Goal: Task Accomplishment & Management: Manage account settings

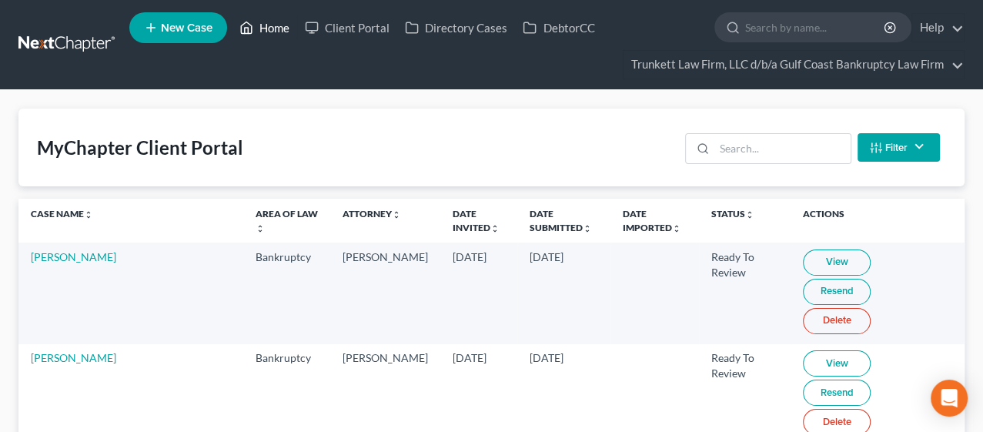
click at [276, 28] on link "Home" at bounding box center [264, 28] width 65 height 28
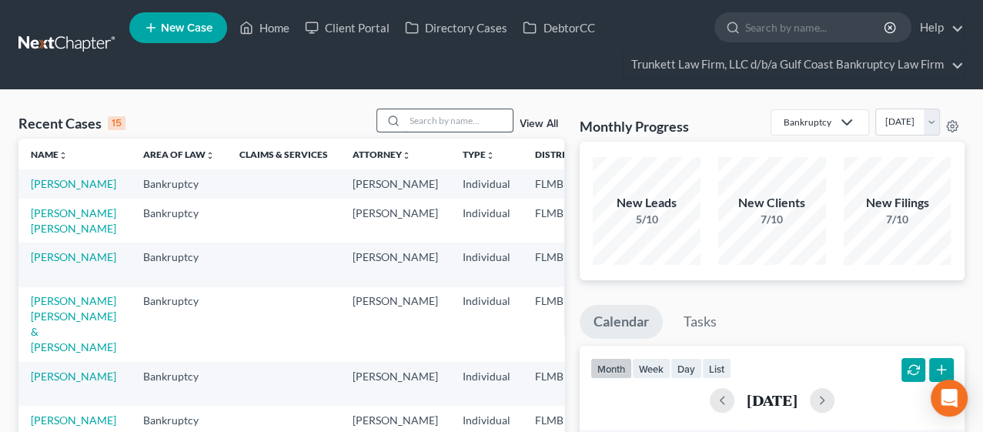
click at [419, 117] on input "search" at bounding box center [459, 120] width 108 height 22
click at [36, 190] on link "[PERSON_NAME]" at bounding box center [73, 183] width 85 height 13
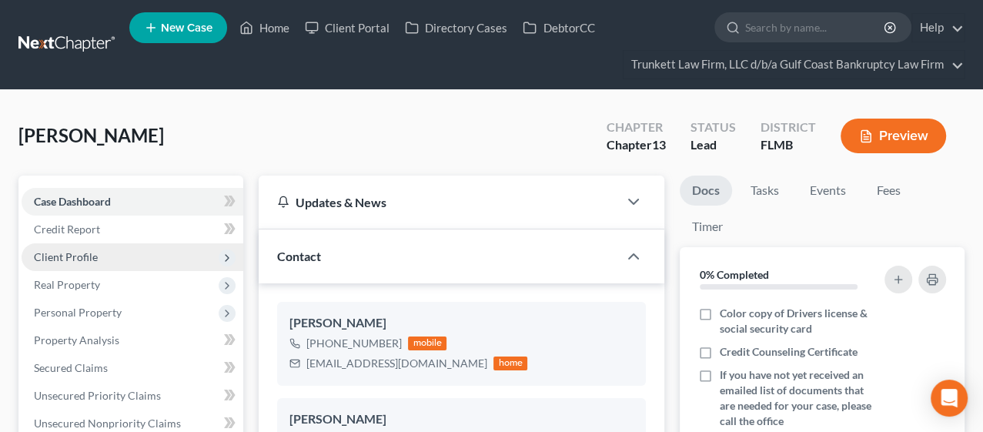
click at [66, 258] on span "Client Profile" at bounding box center [66, 256] width 64 height 13
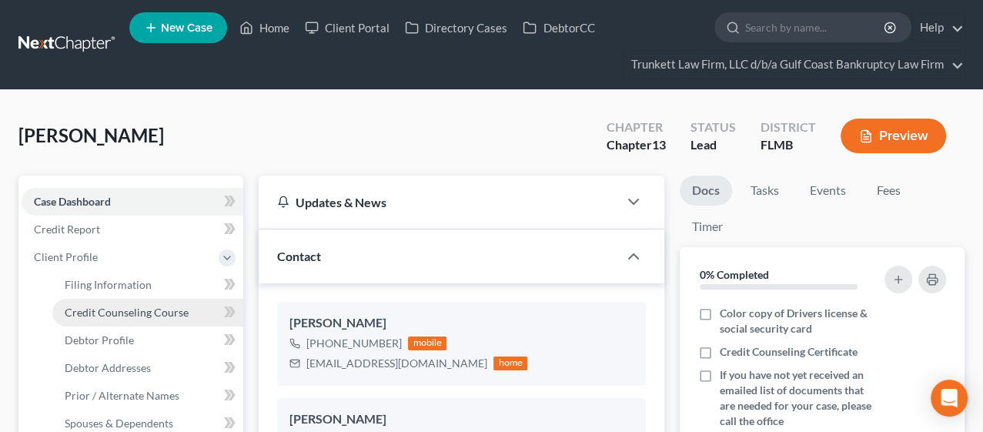
click at [88, 309] on span "Credit Counseling Course" at bounding box center [127, 312] width 124 height 13
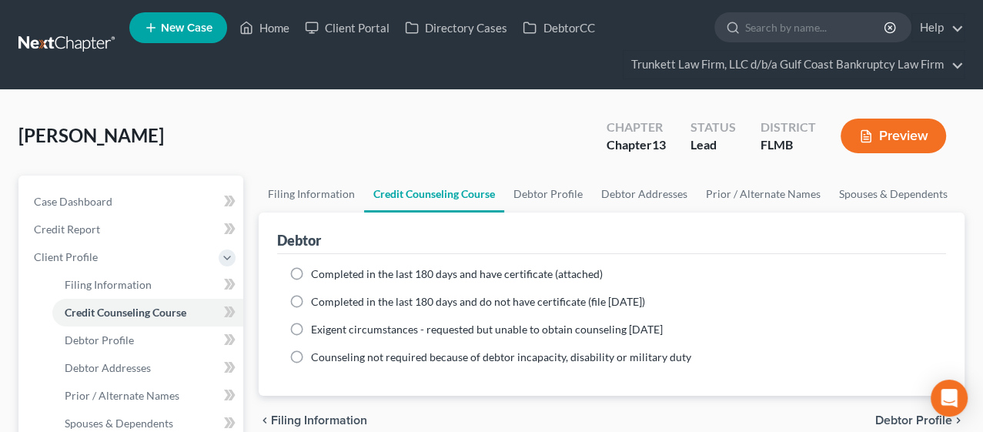
click at [311, 269] on label "Completed in the last 180 days and have certificate (attached)" at bounding box center [457, 273] width 292 height 15
click at [317, 269] on input "Completed in the last 180 days and have certificate (attached)" at bounding box center [322, 271] width 10 height 10
radio input "true"
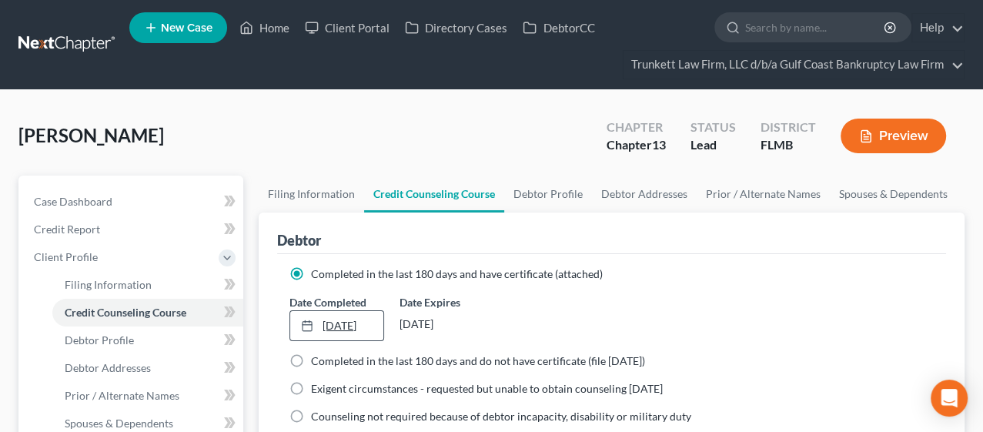
click at [346, 326] on link "[DATE]" at bounding box center [336, 325] width 93 height 29
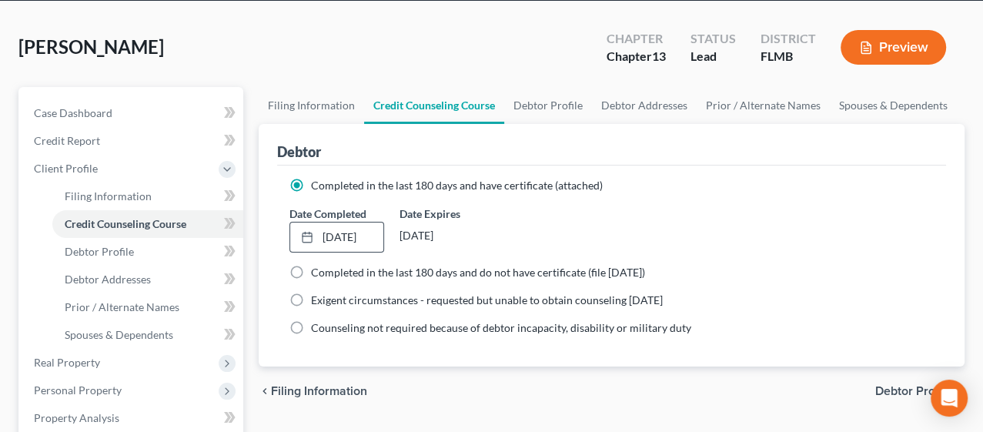
scroll to position [85, 0]
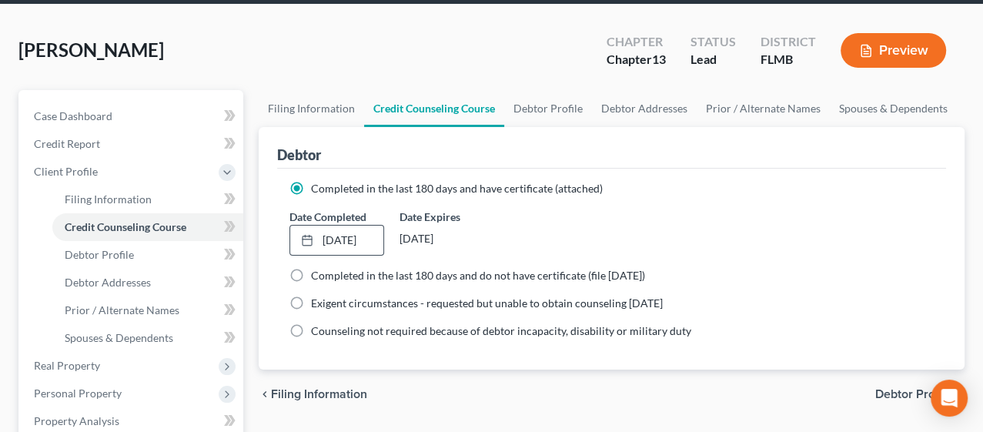
click at [272, 56] on div "[PERSON_NAME] Upgraded Chapter Chapter 13 Status Lead District FLMB Preview" at bounding box center [491, 56] width 946 height 67
click at [882, 394] on span "Debtor Profile" at bounding box center [913, 394] width 77 height 12
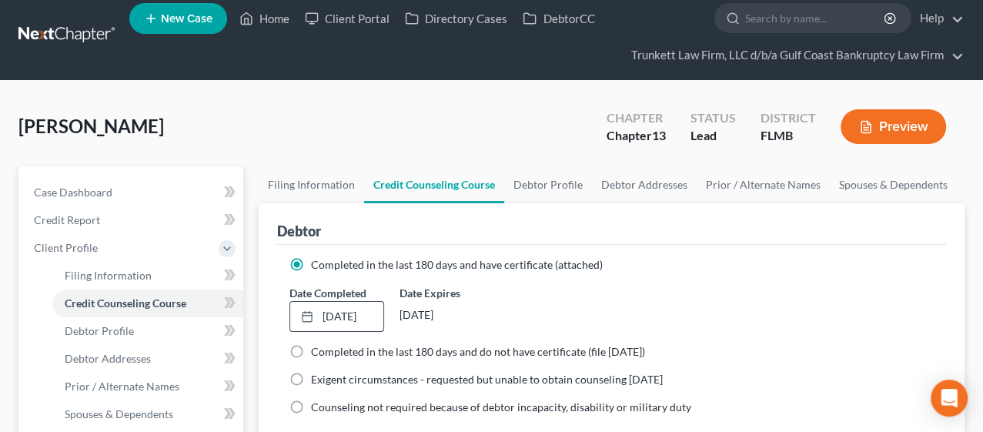
select select "0"
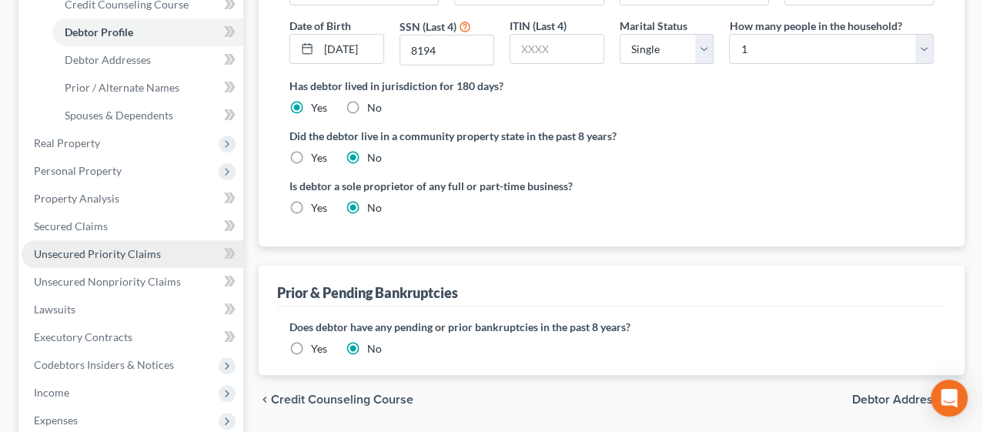
scroll to position [427, 0]
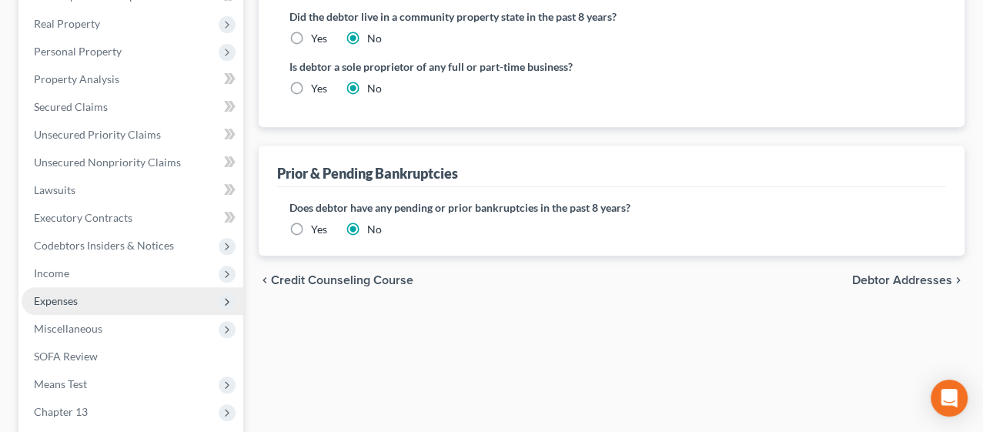
click at [76, 302] on span "Expenses" at bounding box center [56, 300] width 44 height 13
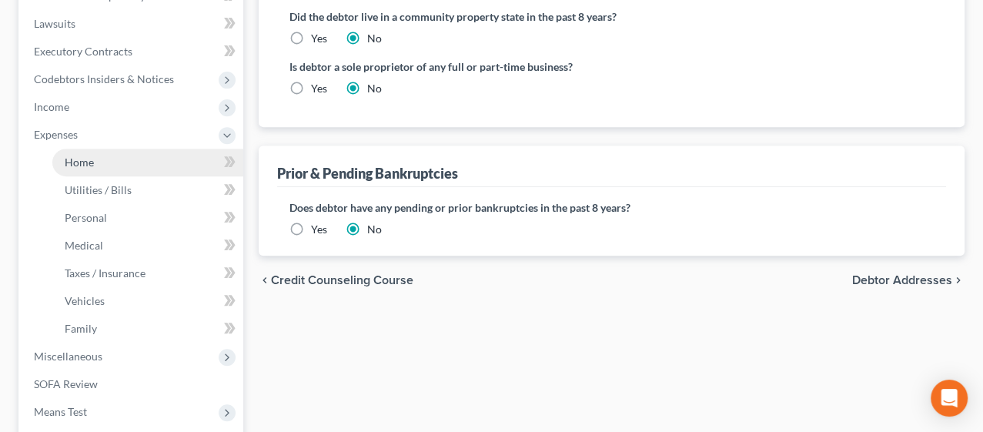
click at [96, 163] on link "Home" at bounding box center [147, 163] width 191 height 28
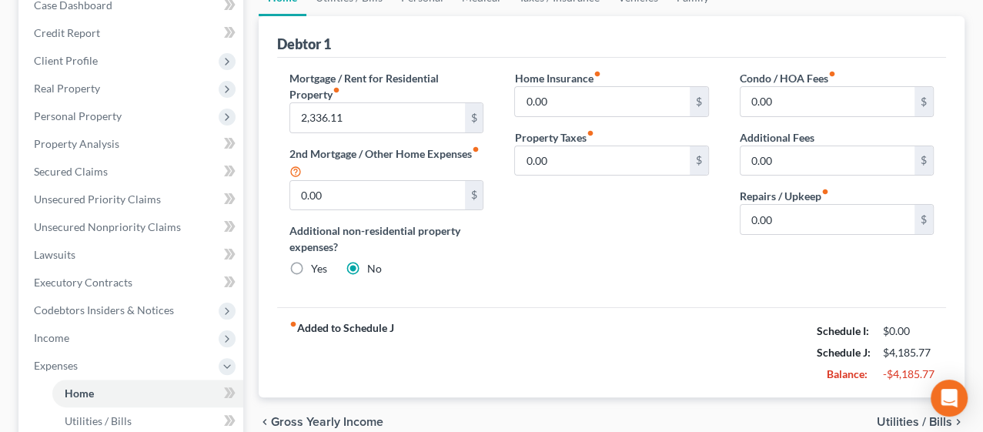
scroll to position [256, 0]
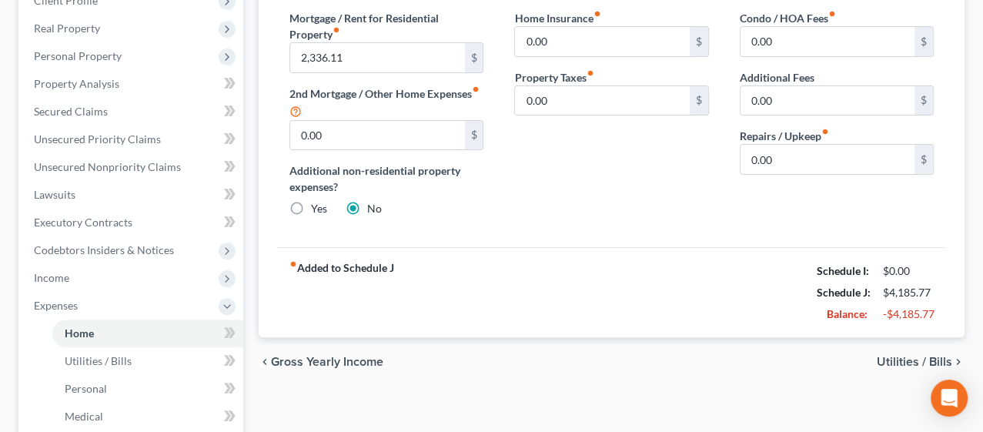
click at [885, 362] on span "Utilities / Bills" at bounding box center [914, 362] width 75 height 12
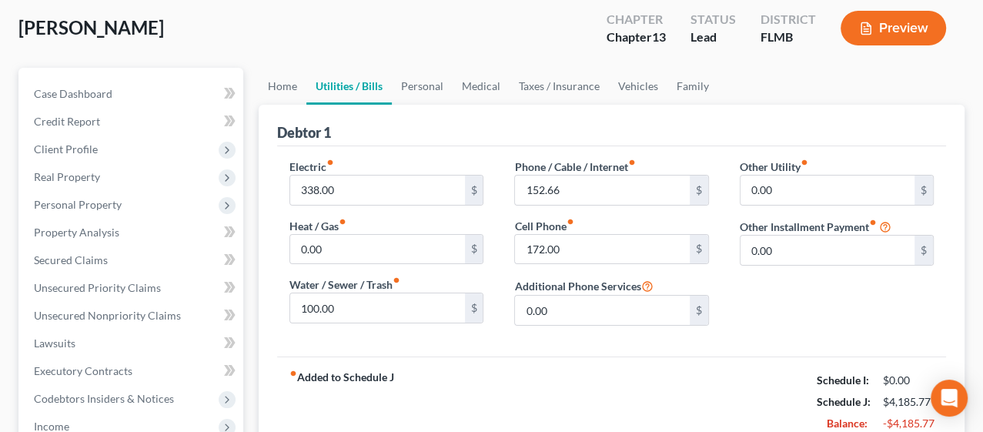
scroll to position [171, 0]
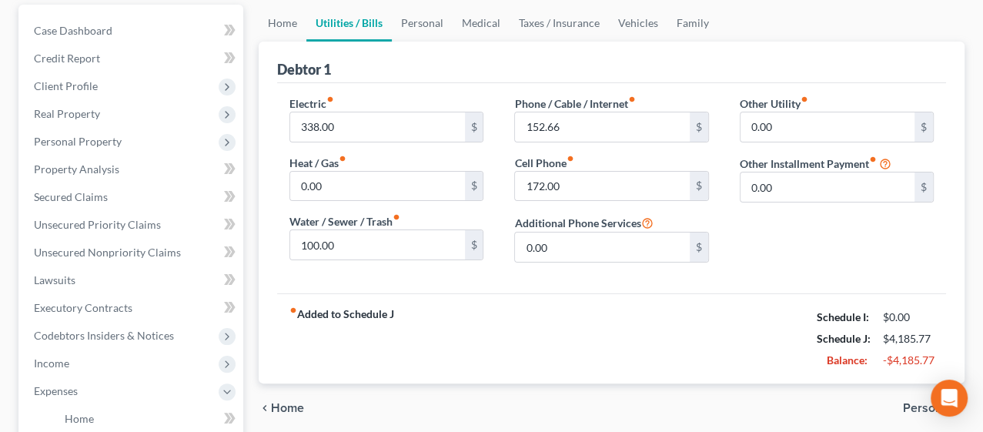
click at [906, 402] on span "Personal" at bounding box center [927, 408] width 49 height 12
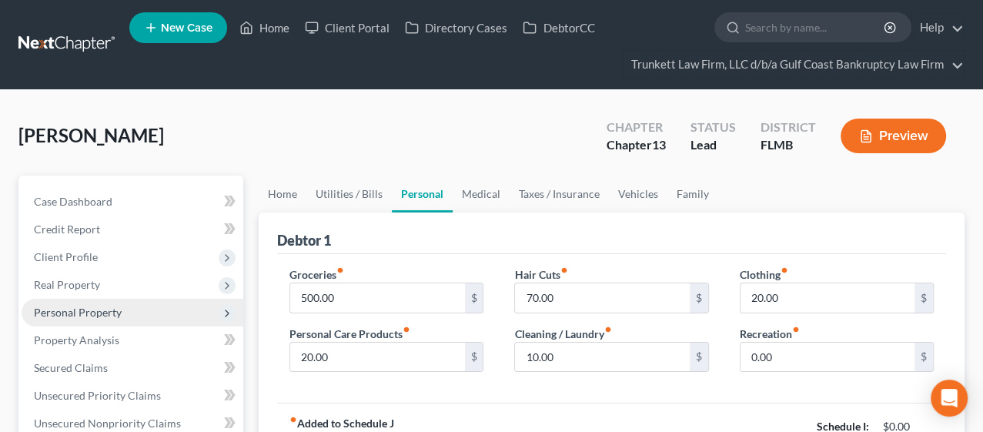
click at [105, 310] on span "Personal Property" at bounding box center [78, 312] width 88 height 13
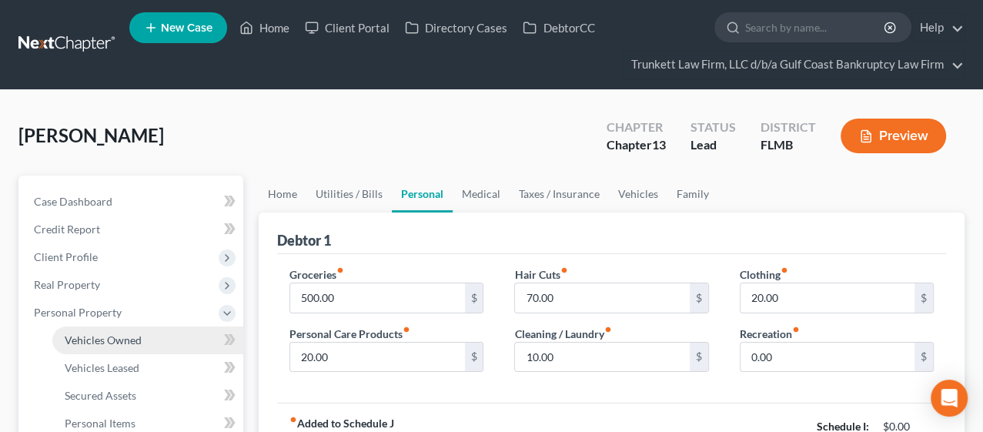
click at [103, 340] on span "Vehicles Owned" at bounding box center [103, 339] width 77 height 13
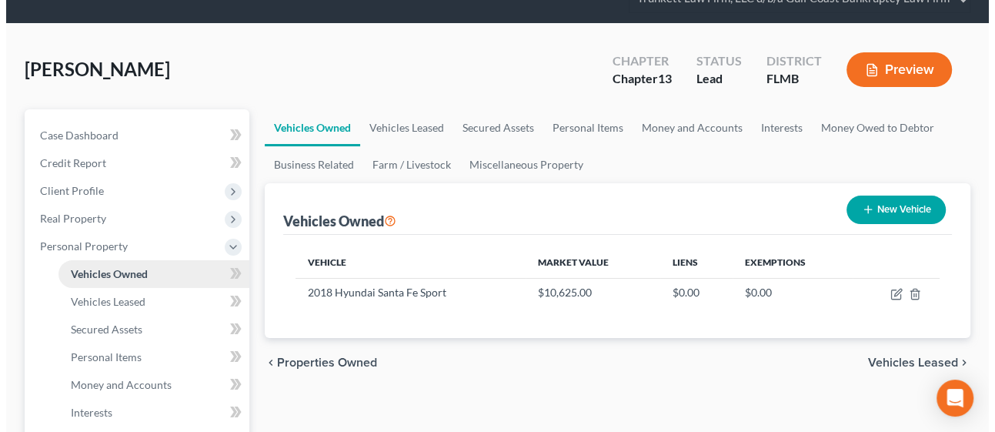
scroll to position [171, 0]
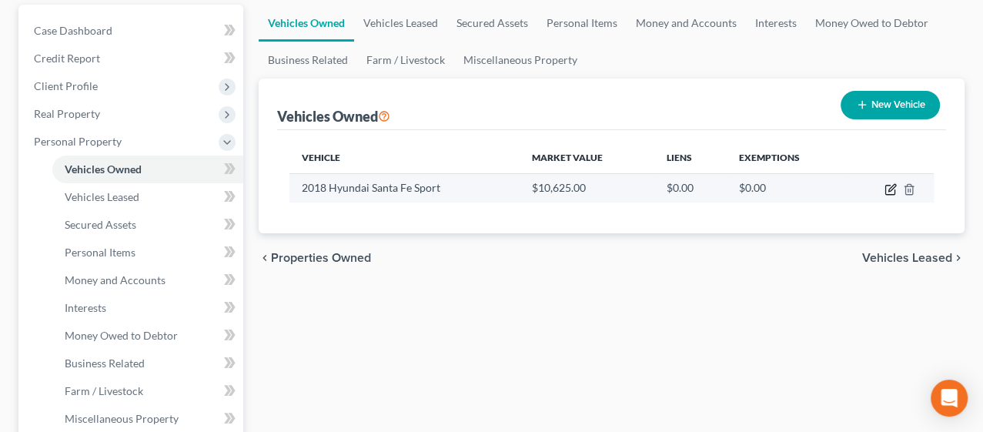
click at [890, 183] on icon "button" at bounding box center [890, 189] width 12 height 12
select select "0"
select select "8"
select select "2"
select select "0"
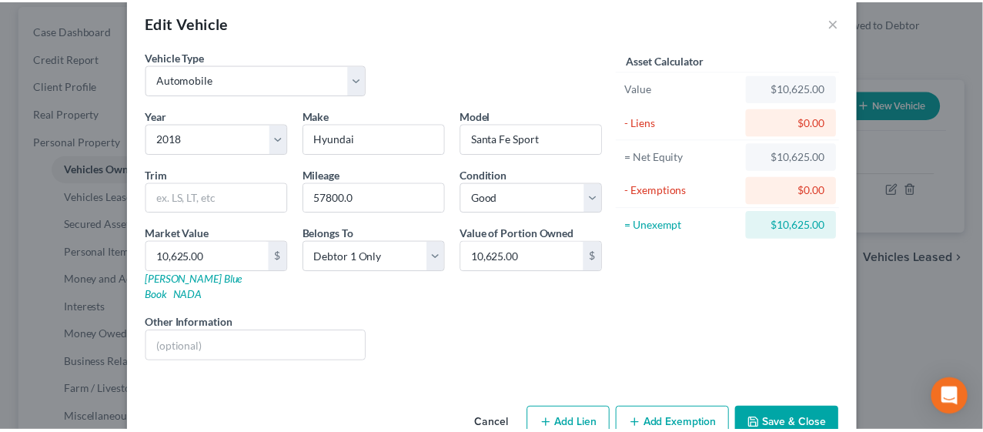
scroll to position [43, 0]
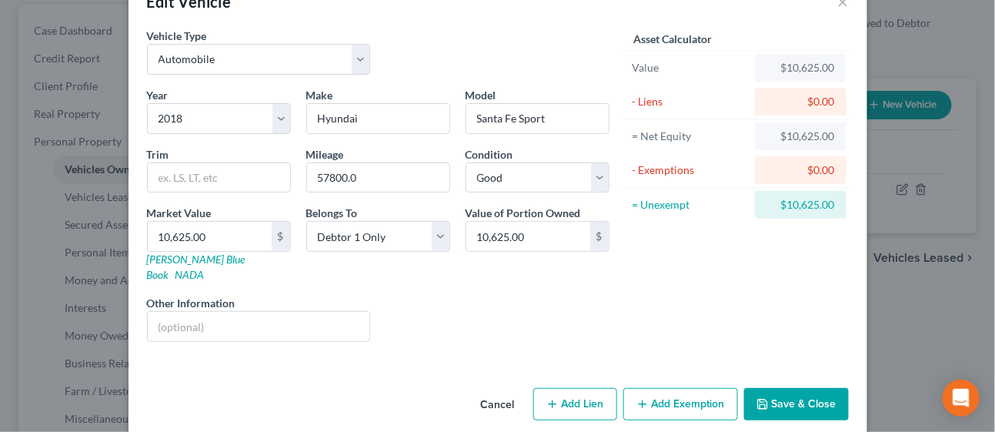
click at [798, 388] on button "Save & Close" at bounding box center [796, 404] width 105 height 32
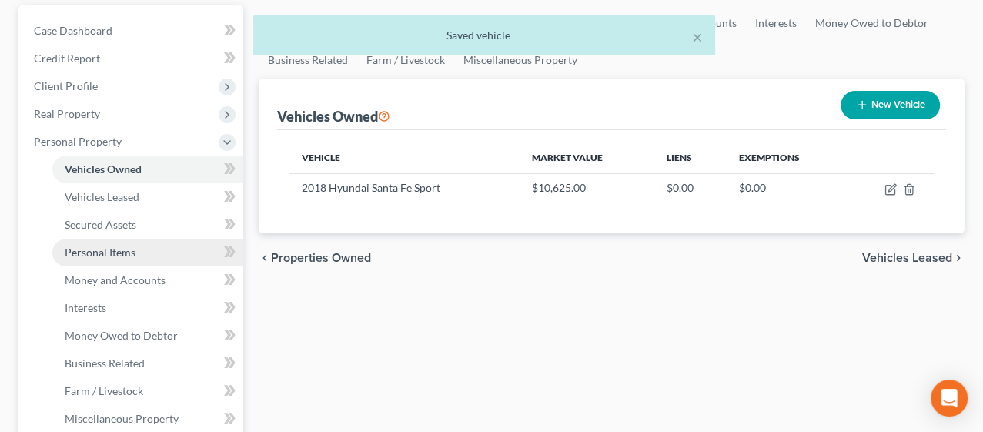
click at [120, 256] on span "Personal Items" at bounding box center [100, 252] width 71 height 13
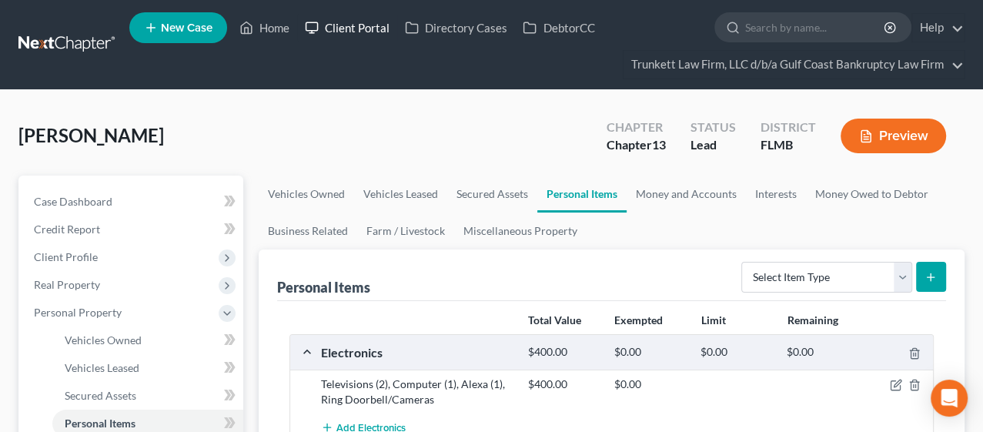
click at [364, 27] on link "Client Portal" at bounding box center [347, 28] width 100 height 28
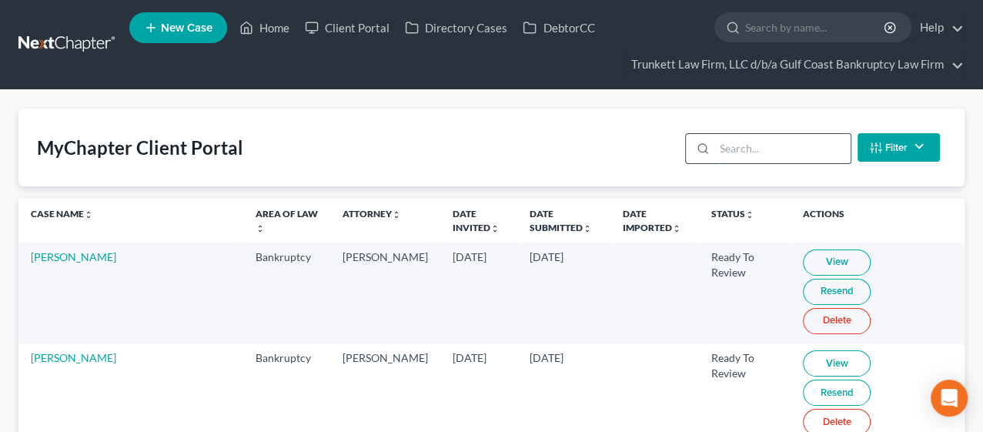
click at [734, 149] on input "search" at bounding box center [782, 148] width 136 height 29
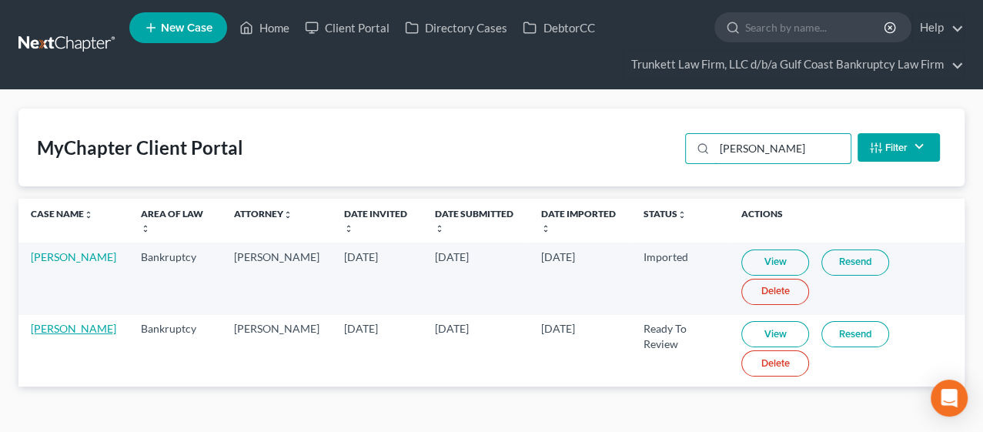
type input "[PERSON_NAME]"
click at [45, 324] on link "[PERSON_NAME]" at bounding box center [73, 328] width 85 height 13
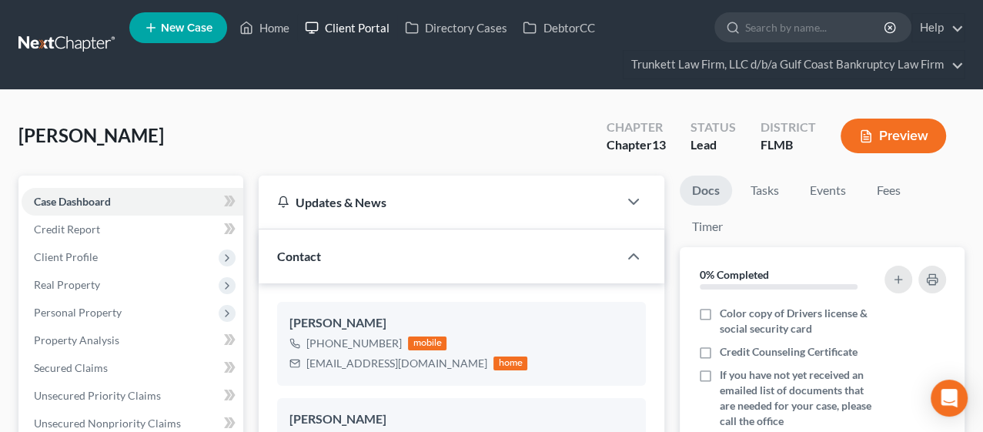
click at [347, 25] on link "Client Portal" at bounding box center [347, 28] width 100 height 28
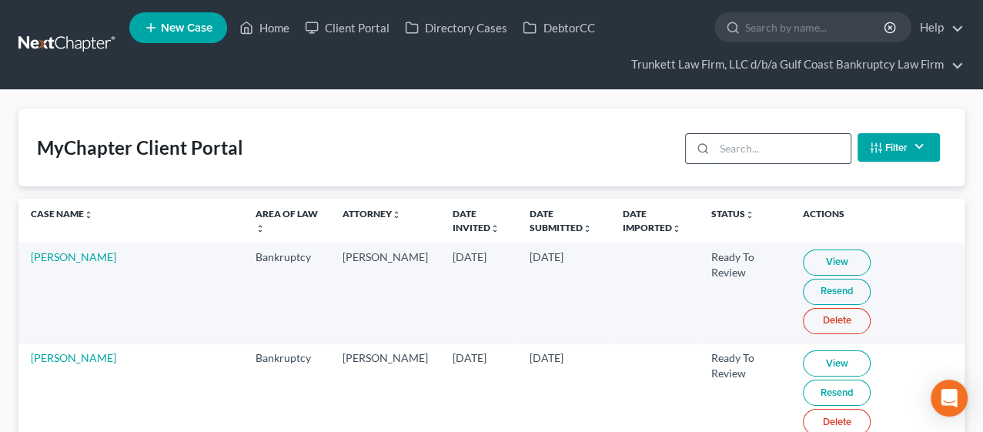
click at [740, 152] on input "search" at bounding box center [782, 148] width 136 height 29
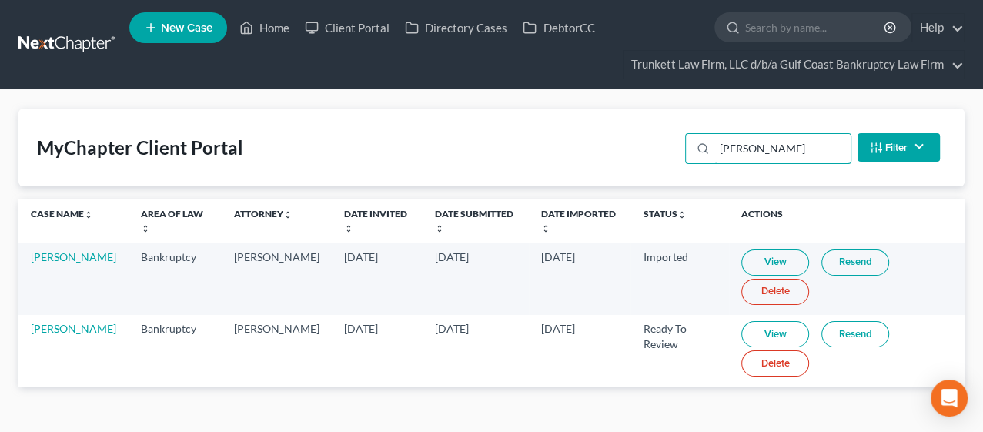
type input "[PERSON_NAME]"
click at [753, 331] on link "View" at bounding box center [775, 334] width 68 height 26
click at [51, 326] on link "[PERSON_NAME]" at bounding box center [73, 328] width 85 height 13
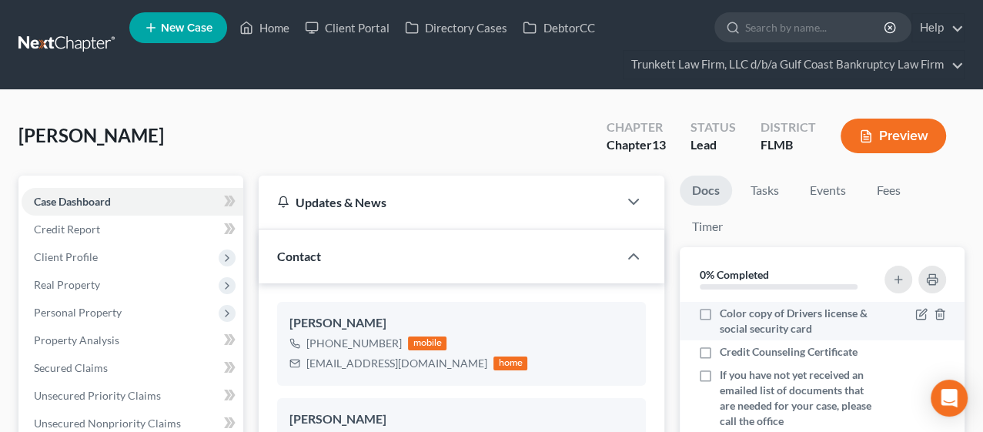
click at [702, 275] on strong "0% Completed" at bounding box center [734, 274] width 69 height 13
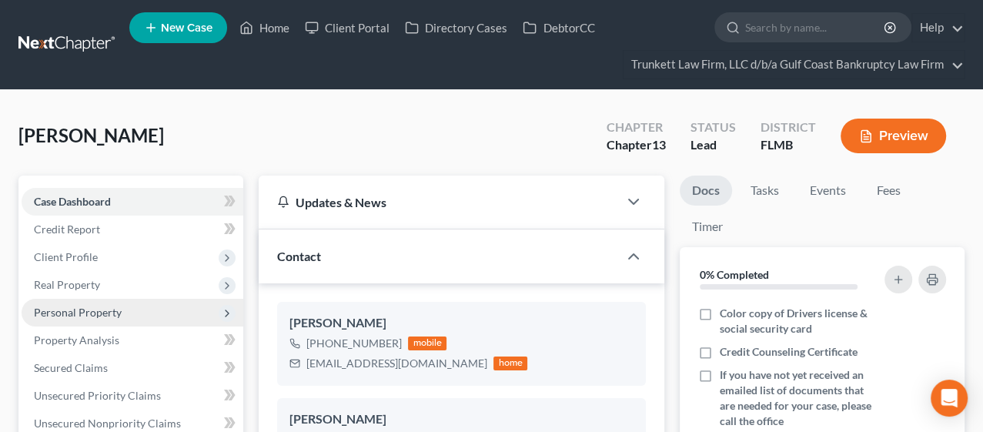
click at [95, 312] on span "Personal Property" at bounding box center [78, 312] width 88 height 13
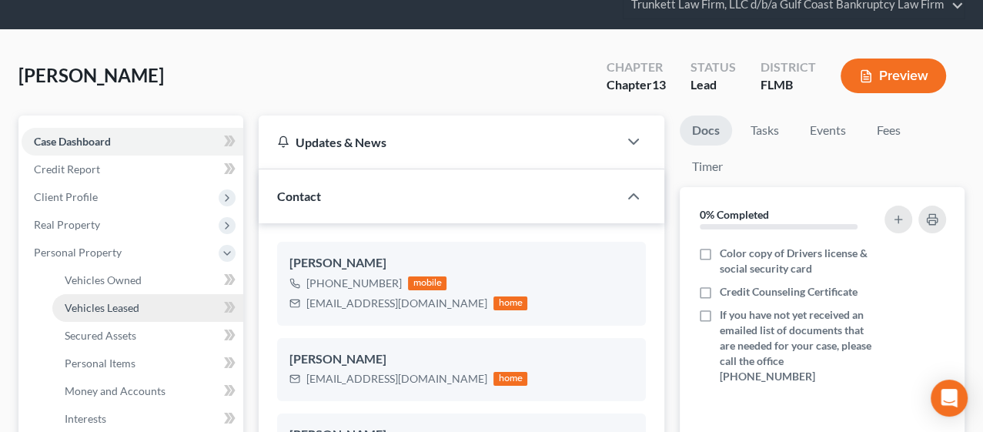
scroll to position [171, 0]
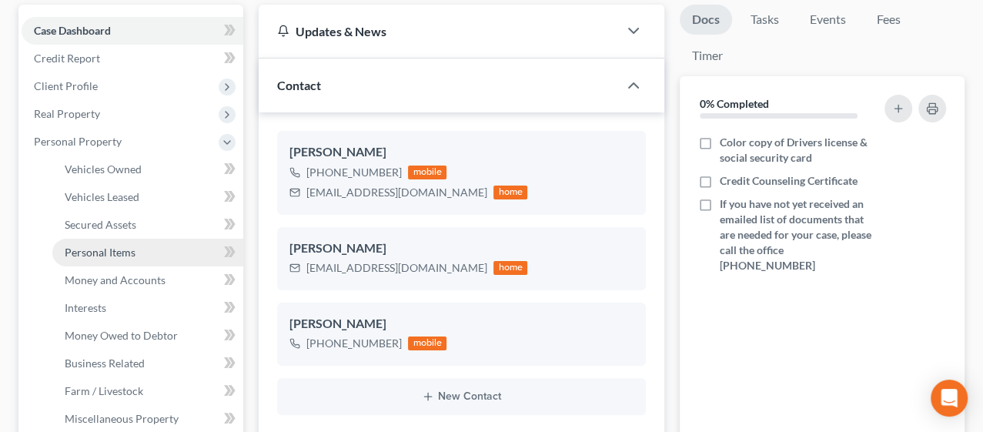
click at [100, 257] on link "Personal Items" at bounding box center [147, 253] width 191 height 28
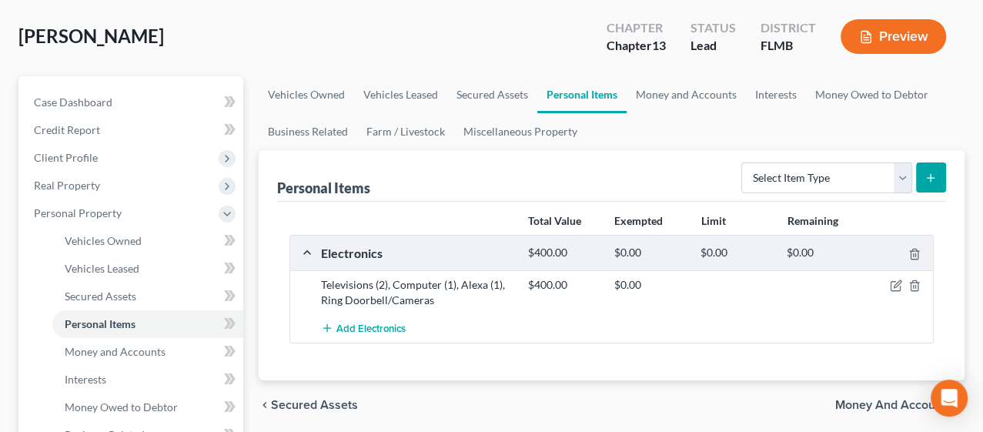
scroll to position [85, 0]
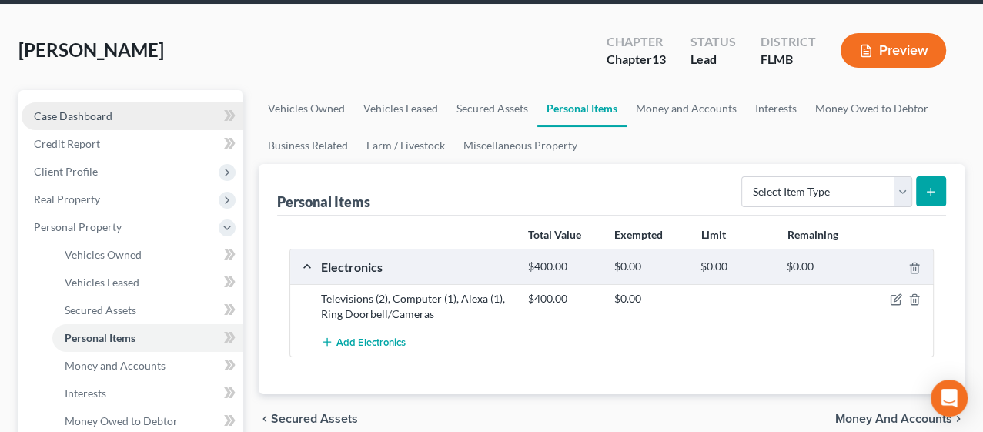
click at [122, 112] on link "Case Dashboard" at bounding box center [133, 116] width 222 height 28
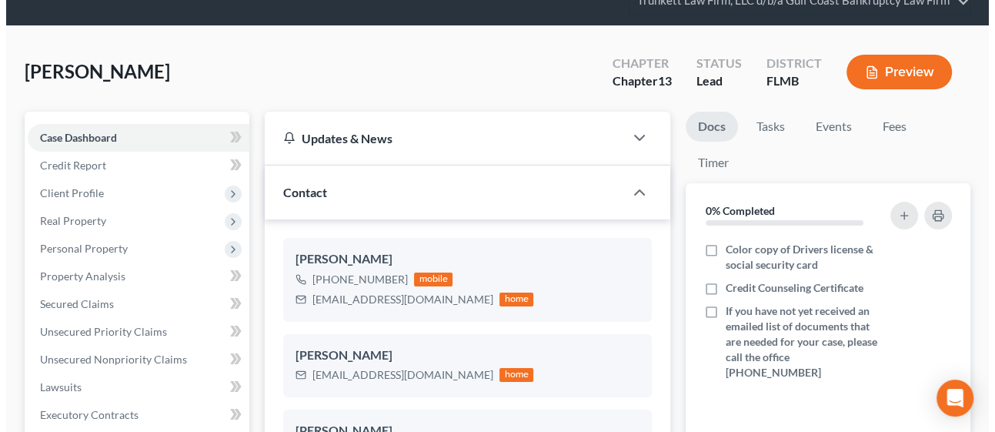
scroll to position [171, 0]
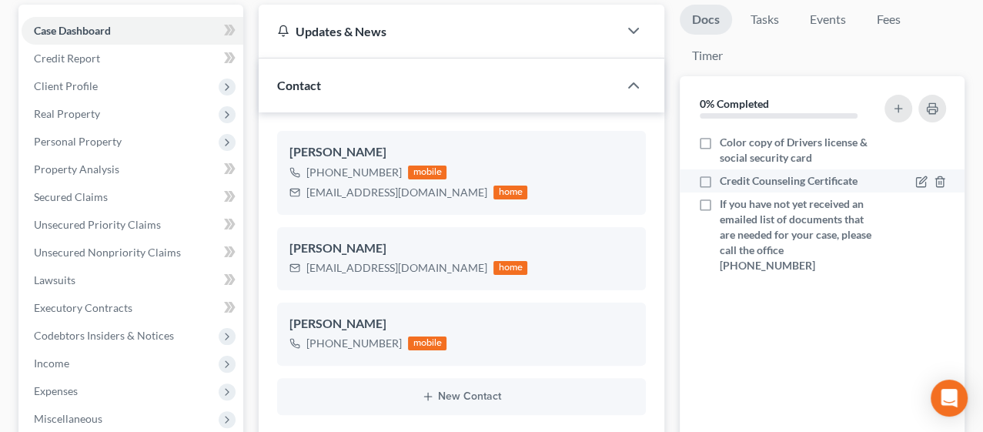
click at [720, 179] on label "Credit Counseling Certificate" at bounding box center [789, 180] width 138 height 15
click at [726, 179] on input "Credit Counseling Certificate" at bounding box center [731, 178] width 10 height 10
checkbox input "true"
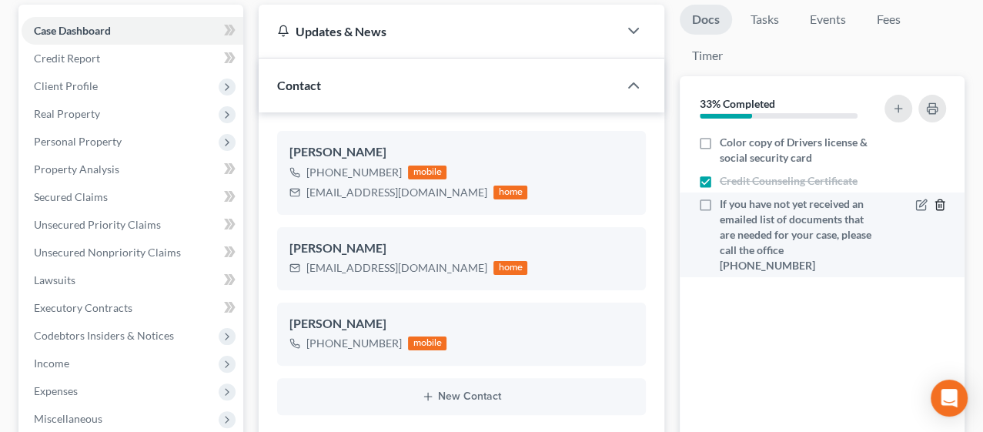
click at [940, 205] on line "button" at bounding box center [940, 206] width 0 height 3
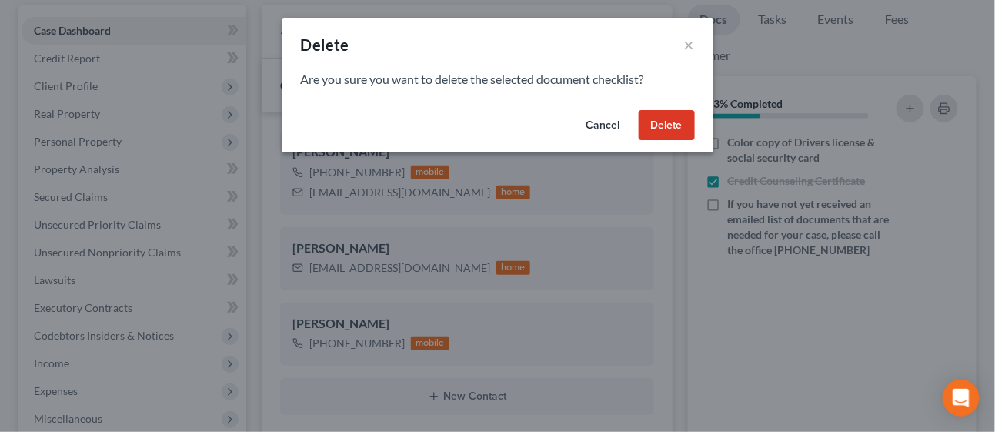
click at [669, 131] on button "Delete" at bounding box center [667, 125] width 56 height 31
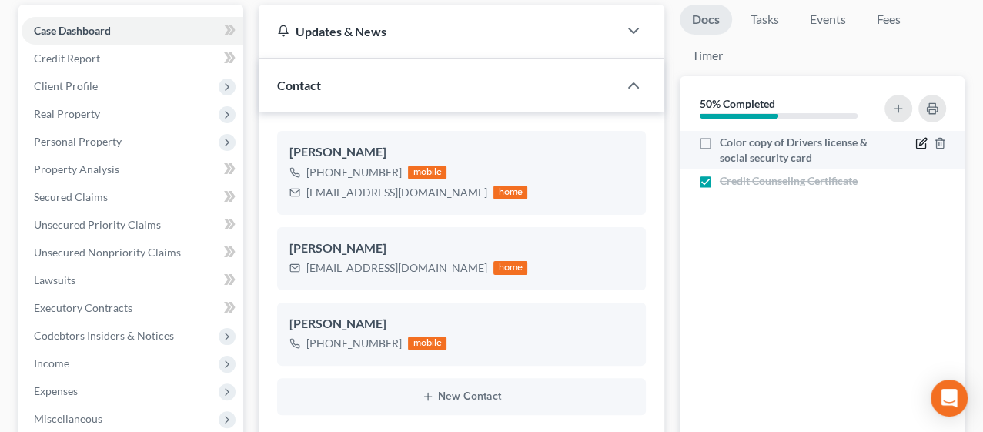
click at [918, 141] on icon "button" at bounding box center [921, 143] width 12 height 12
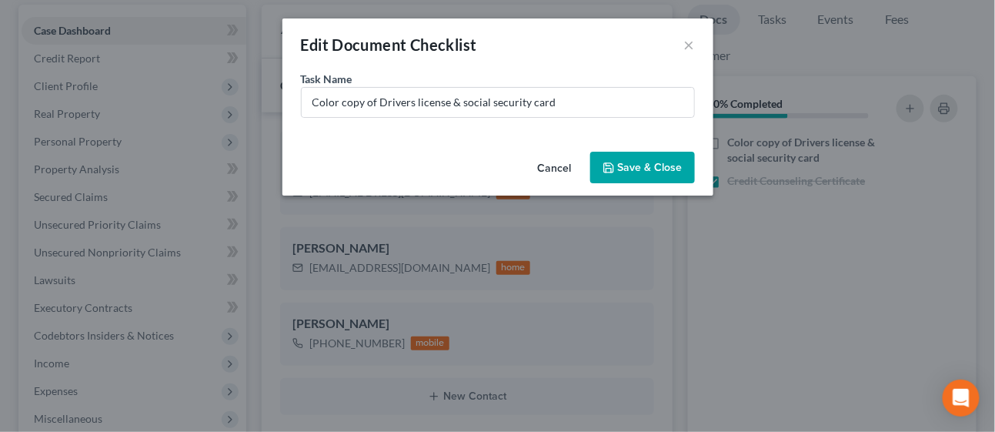
click at [619, 166] on button "Save & Close" at bounding box center [642, 168] width 105 height 32
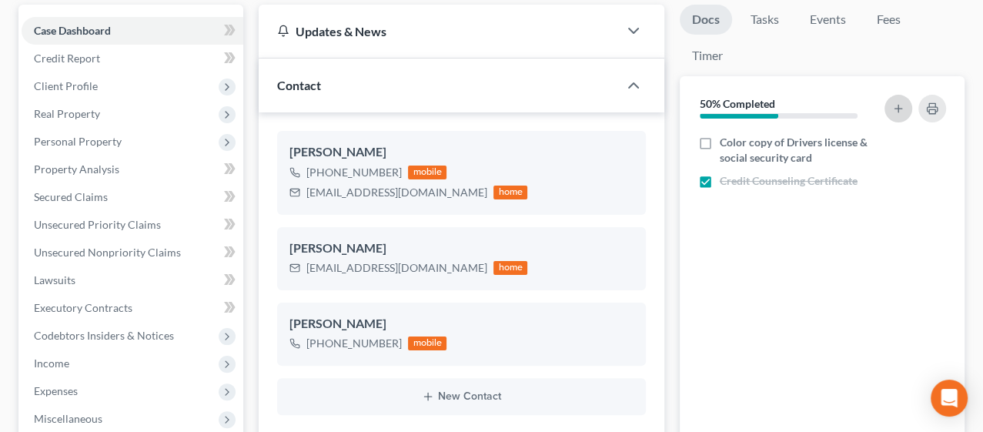
click at [896, 109] on line "button" at bounding box center [897, 109] width 7 height 0
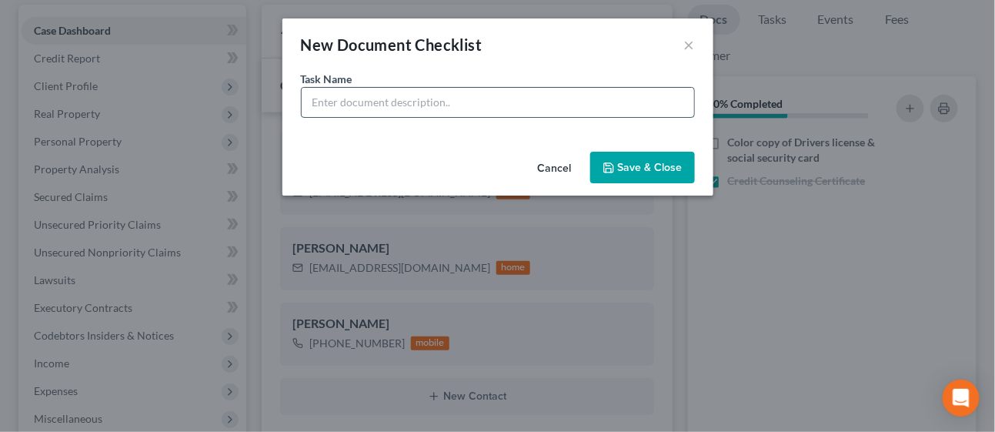
click at [590, 99] on input "text" at bounding box center [498, 102] width 393 height 29
type input "INCOME: 3/15 pay stub and summer teacher pay"
click at [616, 158] on button "Save & Close" at bounding box center [642, 168] width 105 height 32
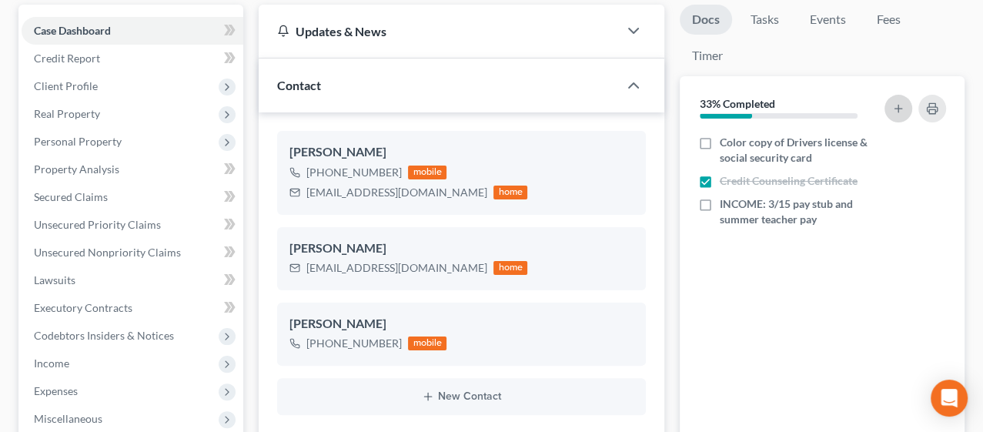
click at [896, 109] on icon "button" at bounding box center [898, 108] width 12 height 12
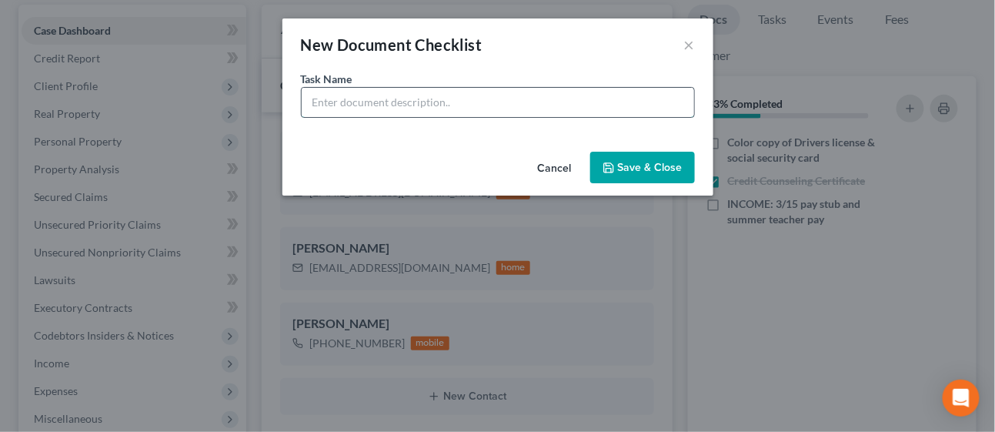
click at [473, 103] on input "text" at bounding box center [498, 102] width 393 height 29
type input "INCOME: 2 non employment income lines added with no information"
click at [645, 153] on button "Save & Close" at bounding box center [642, 168] width 105 height 32
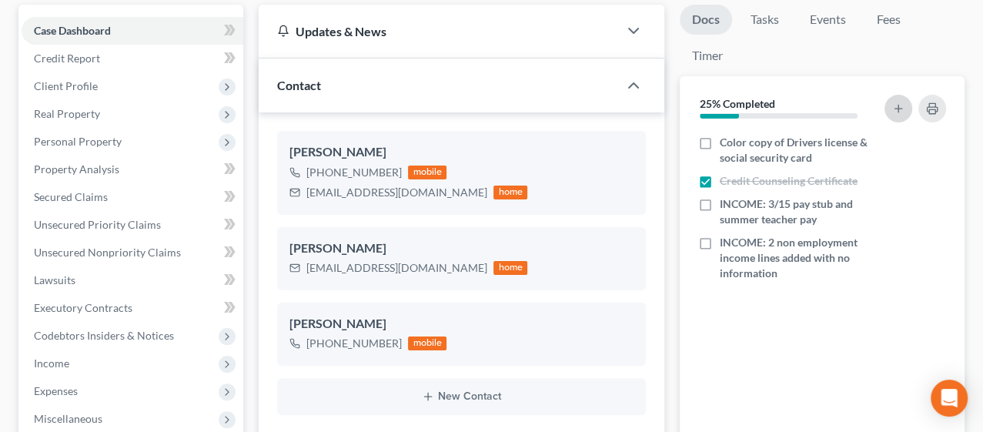
click at [900, 108] on icon "button" at bounding box center [898, 108] width 12 height 12
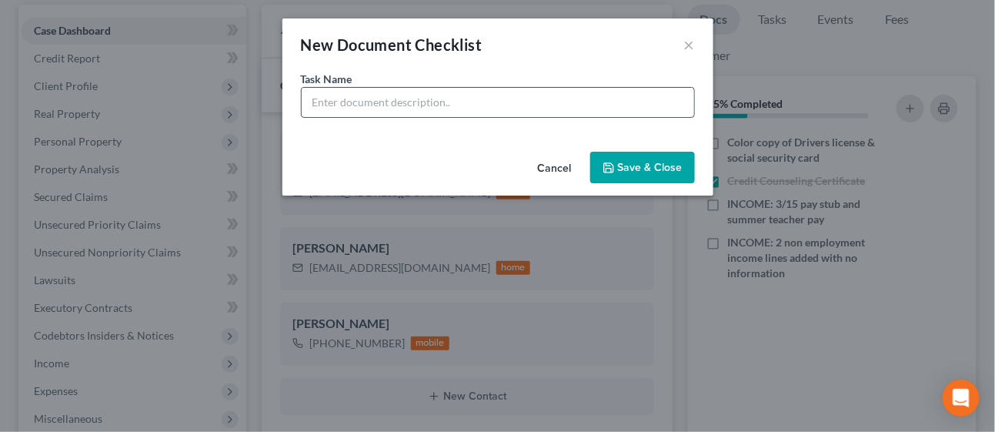
click at [368, 99] on input "text" at bounding box center [498, 102] width 393 height 29
paste input "Did you have any other Professional Fac income after 06/20 pay stub"
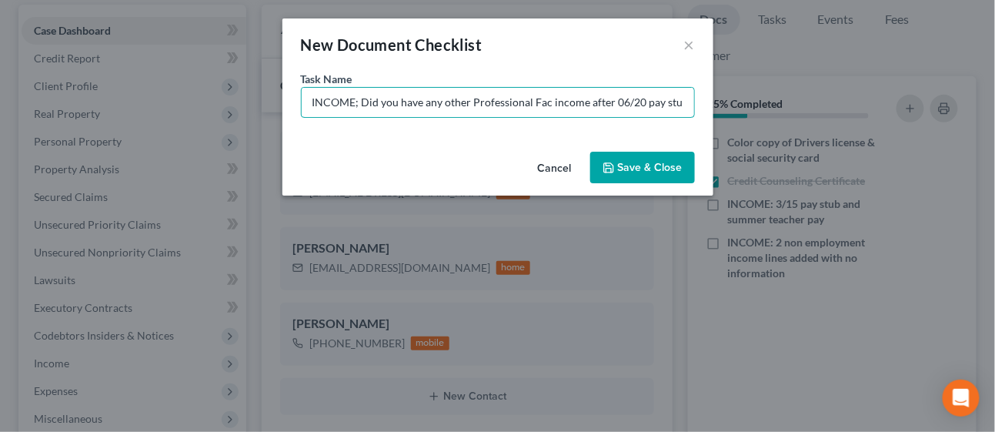
scroll to position [0, 2]
type input "INCOME; Did you have any other Professional Fac income after 06/20 pay stub?"
click at [623, 169] on button "Save & Close" at bounding box center [642, 168] width 105 height 32
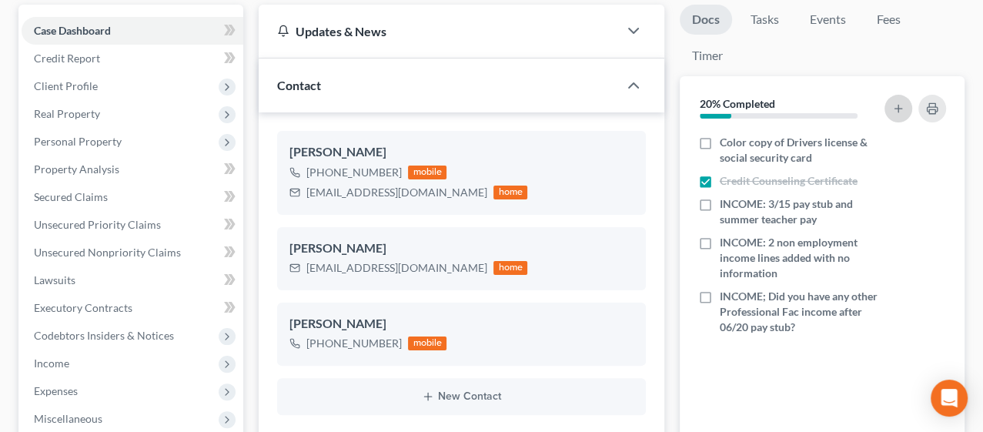
click at [889, 108] on button "button" at bounding box center [898, 109] width 28 height 28
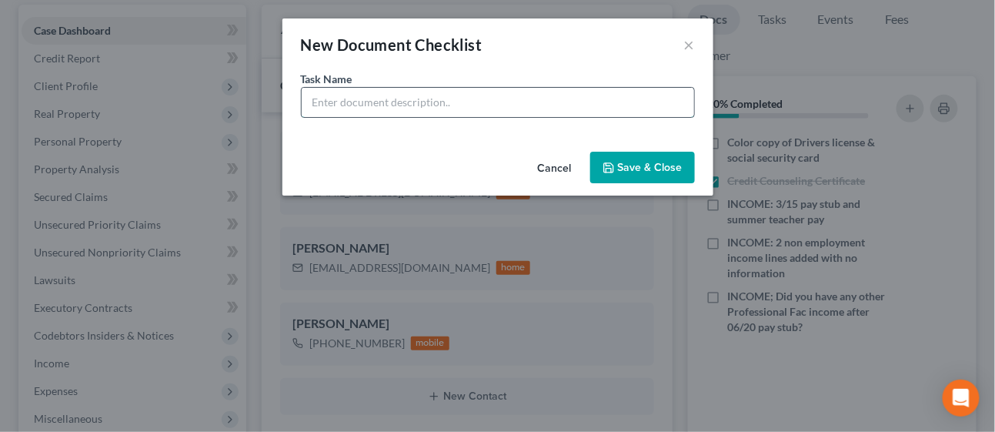
click at [406, 100] on input "text" at bounding box center [498, 102] width 393 height 29
paste input "Vehicle - I need a copy of the registration card and a copy of a recent bill if…"
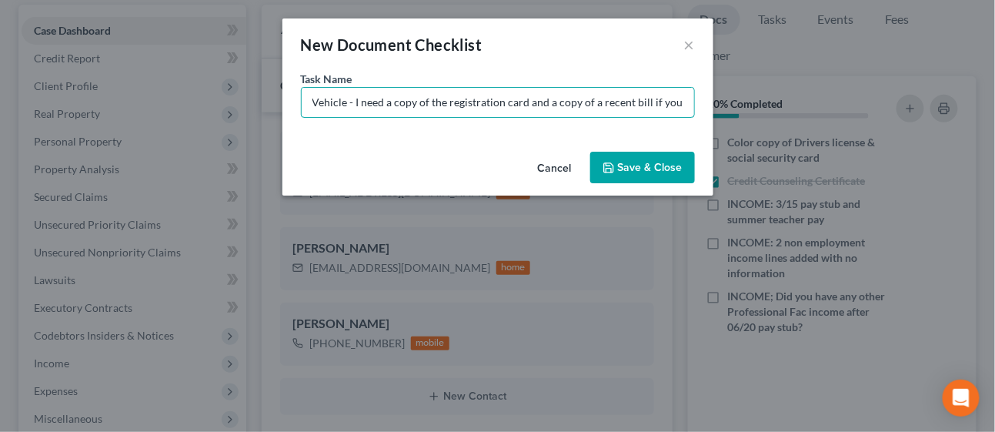
drag, startPoint x: 397, startPoint y: 98, endPoint x: 250, endPoint y: 105, distance: 147.2
click at [250, 105] on div "New Document Checklist × Task Name * Vehicle - I need a copy of the registratio…" at bounding box center [497, 216] width 995 height 432
click at [316, 95] on input "Vehicle - I need a copy of the registration card and a copy of a recent bill if…" at bounding box center [498, 102] width 393 height 29
drag, startPoint x: 346, startPoint y: 102, endPoint x: 296, endPoint y: 102, distance: 49.3
click at [296, 102] on div "Task Name * Vehicle - I need a copy of the registration card and a copy of a re…" at bounding box center [497, 108] width 431 height 75
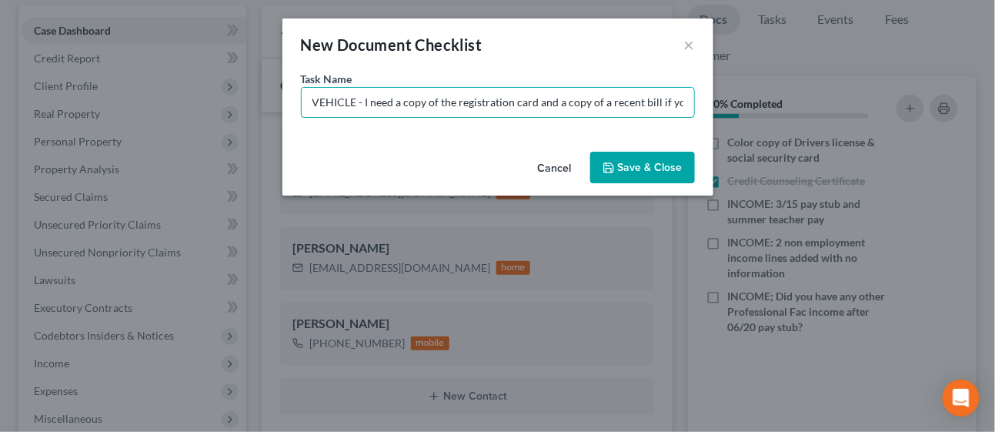
type input "VEHICLE - I need a copy of the registration card and a copy of a recent bill if…"
click at [660, 172] on button "Save & Close" at bounding box center [642, 168] width 105 height 32
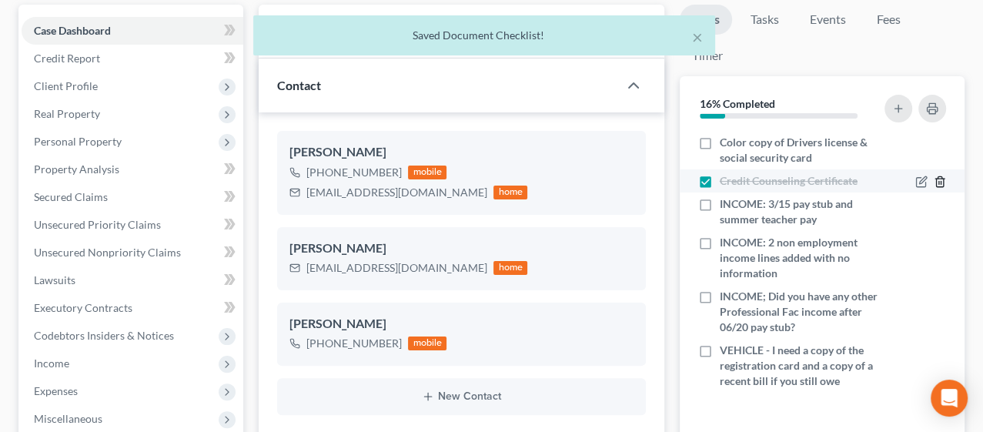
click at [940, 178] on icon "button" at bounding box center [940, 181] width 12 height 12
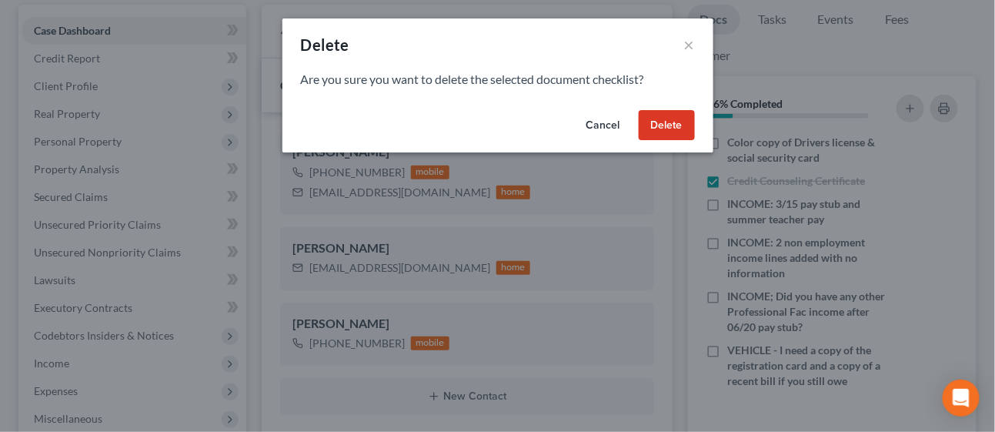
click at [667, 125] on button "Delete" at bounding box center [667, 125] width 56 height 31
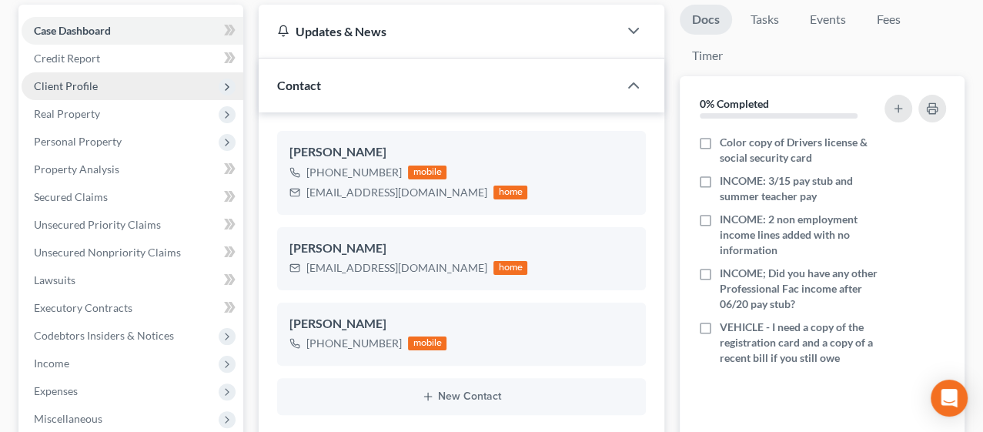
click at [81, 88] on span "Client Profile" at bounding box center [66, 85] width 64 height 13
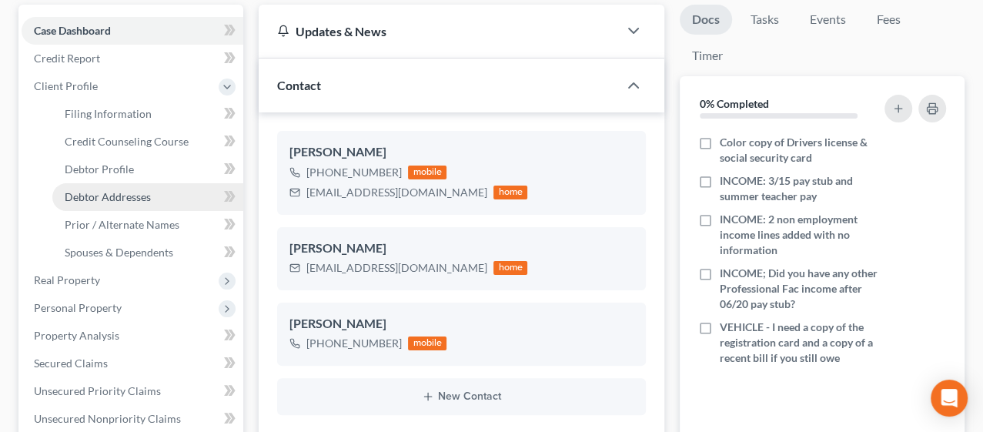
click at [99, 190] on span "Debtor Addresses" at bounding box center [108, 196] width 86 height 13
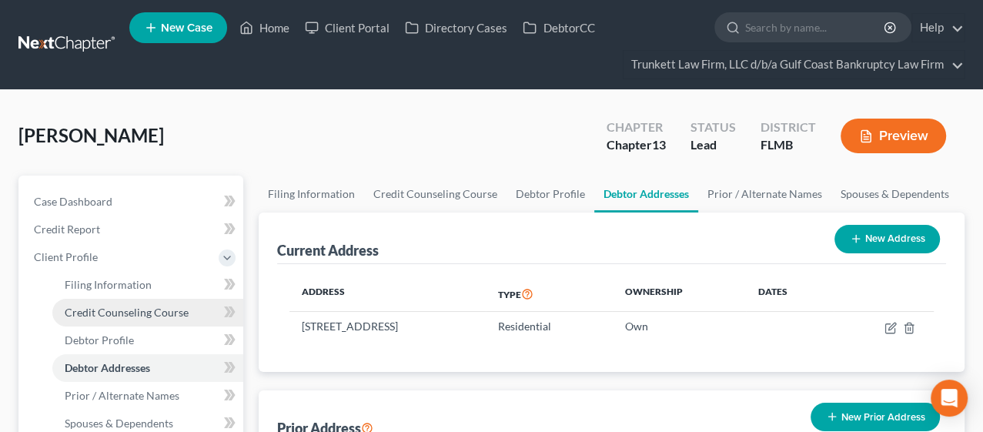
scroll to position [85, 0]
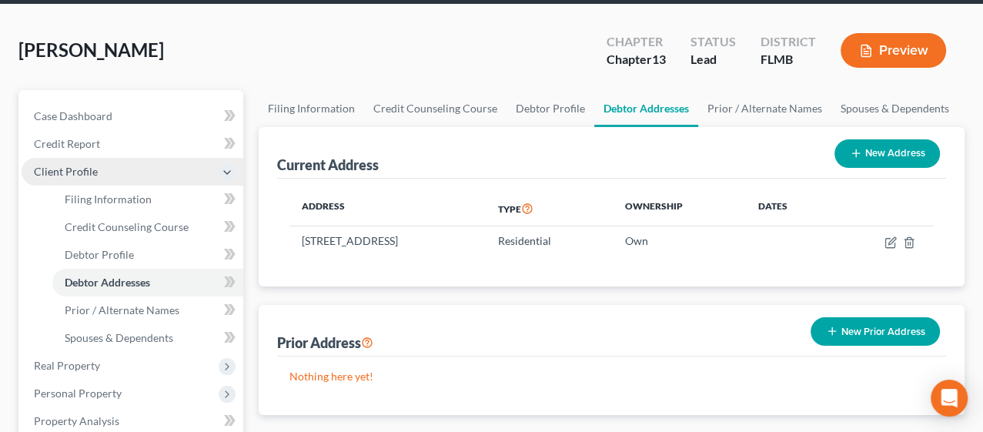
click at [80, 165] on span "Client Profile" at bounding box center [66, 171] width 64 height 13
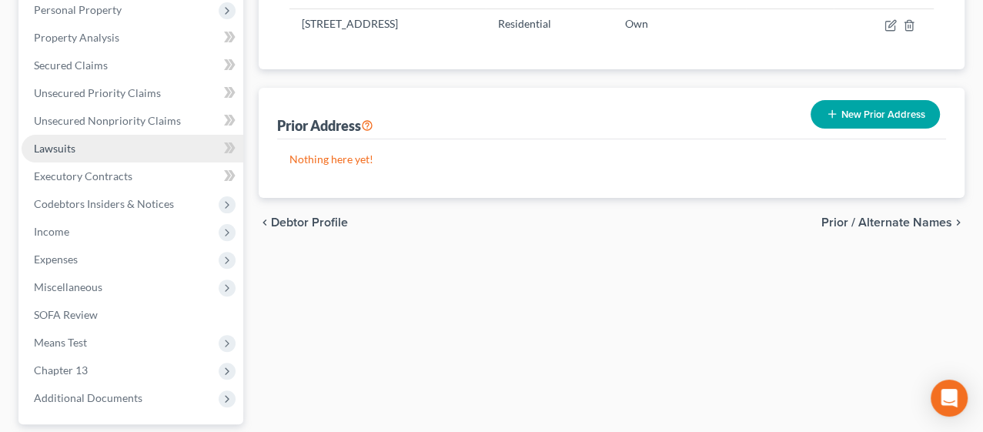
scroll to position [342, 0]
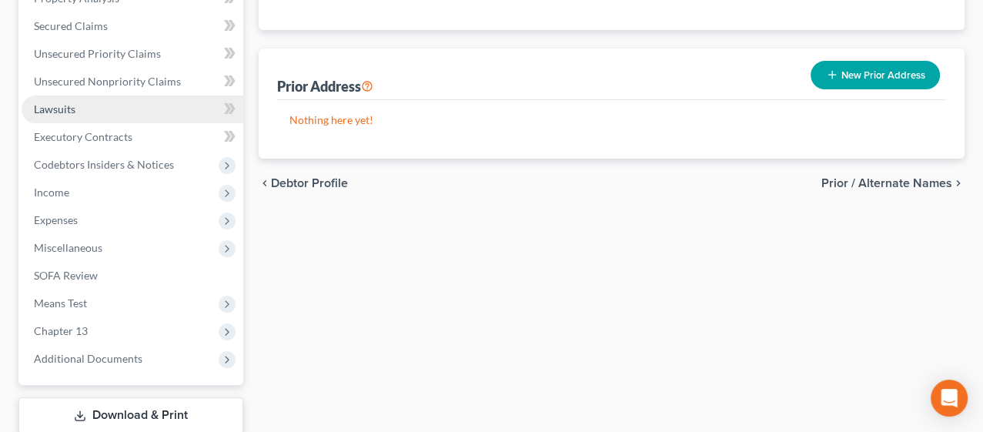
click at [90, 106] on link "Lawsuits" at bounding box center [133, 109] width 222 height 28
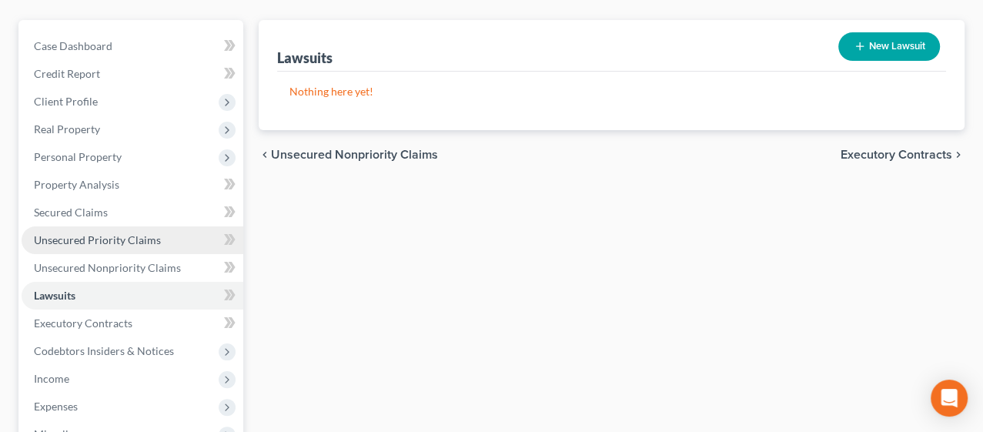
scroll to position [171, 0]
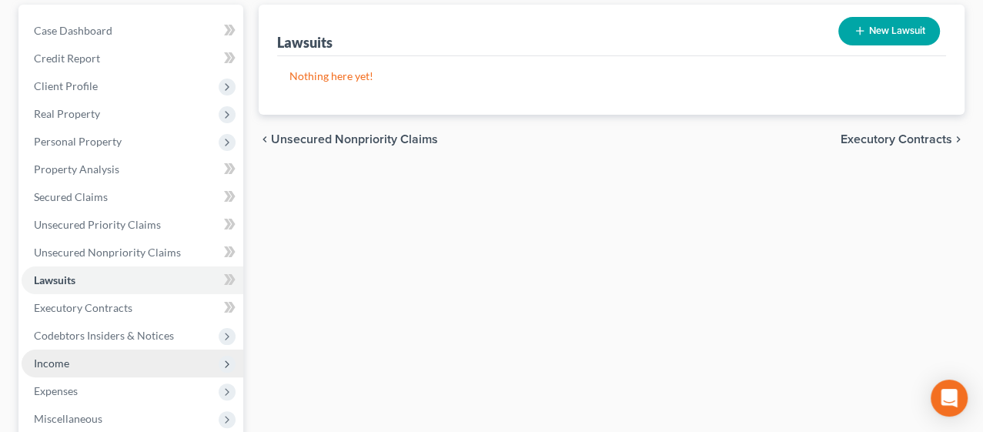
click at [79, 359] on span "Income" at bounding box center [133, 363] width 222 height 28
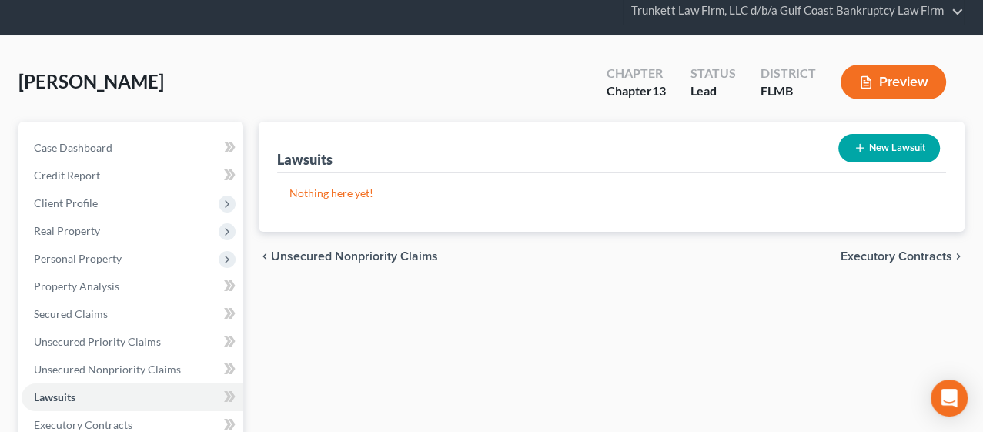
scroll to position [0, 0]
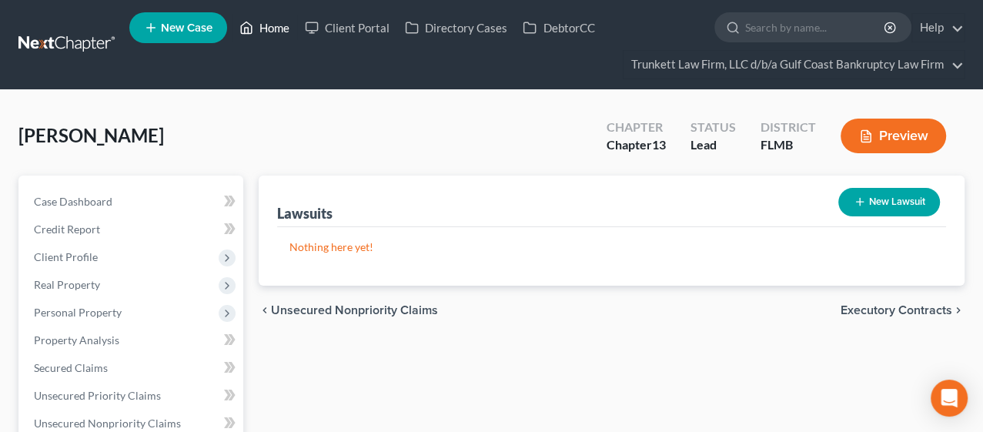
click at [281, 25] on link "Home" at bounding box center [264, 28] width 65 height 28
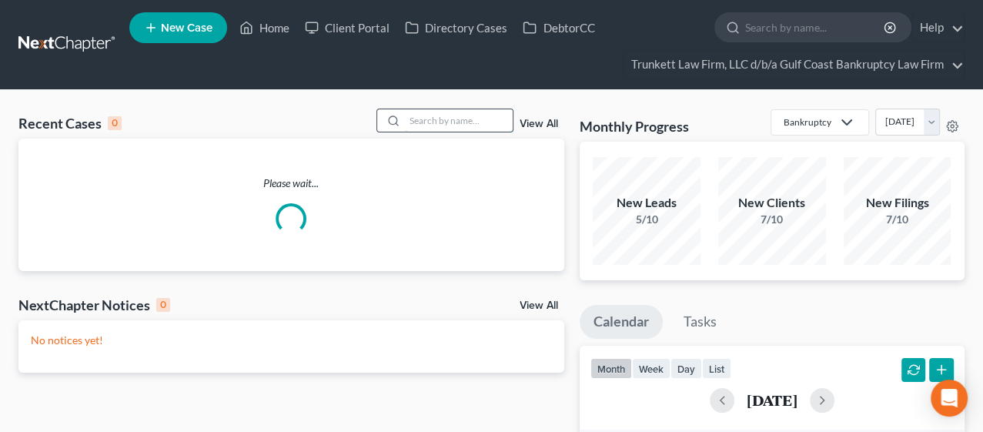
click at [443, 121] on input "search" at bounding box center [459, 120] width 108 height 22
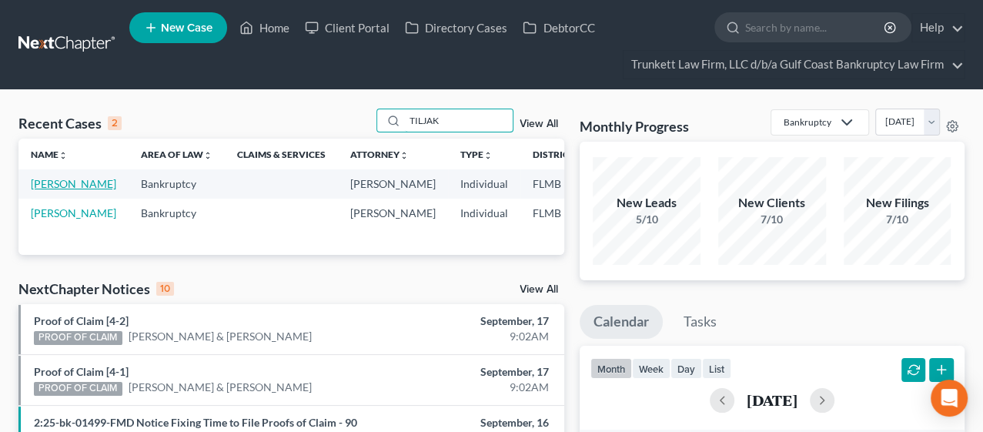
type input "TILJAK"
click at [44, 183] on link "[PERSON_NAME]" at bounding box center [73, 183] width 85 height 13
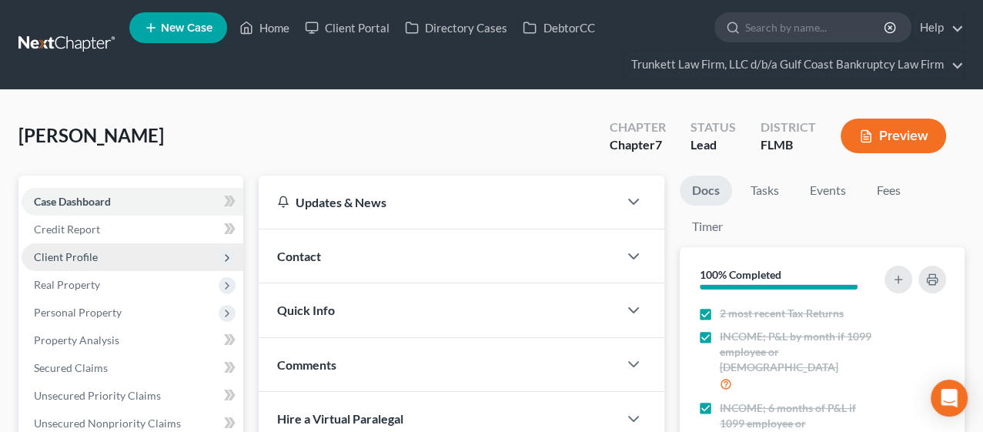
click at [75, 256] on span "Client Profile" at bounding box center [66, 256] width 64 height 13
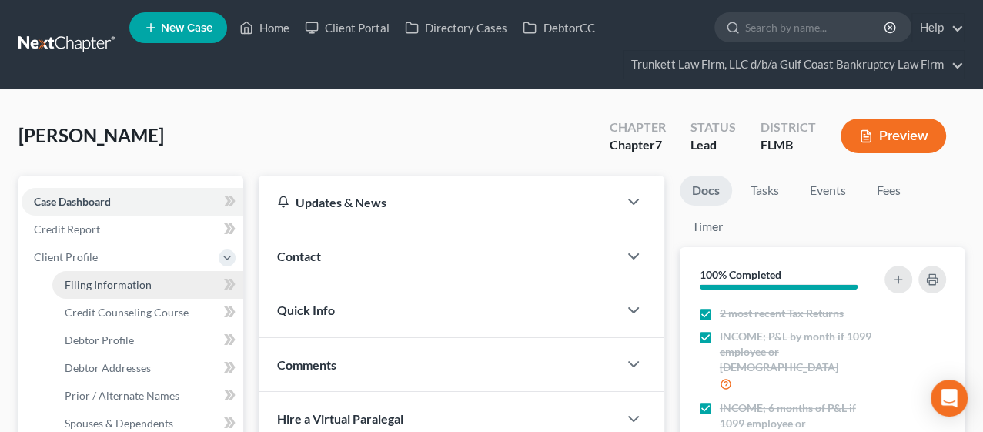
click at [82, 278] on span "Filing Information" at bounding box center [108, 284] width 87 height 13
select select "1"
select select "0"
select select "9"
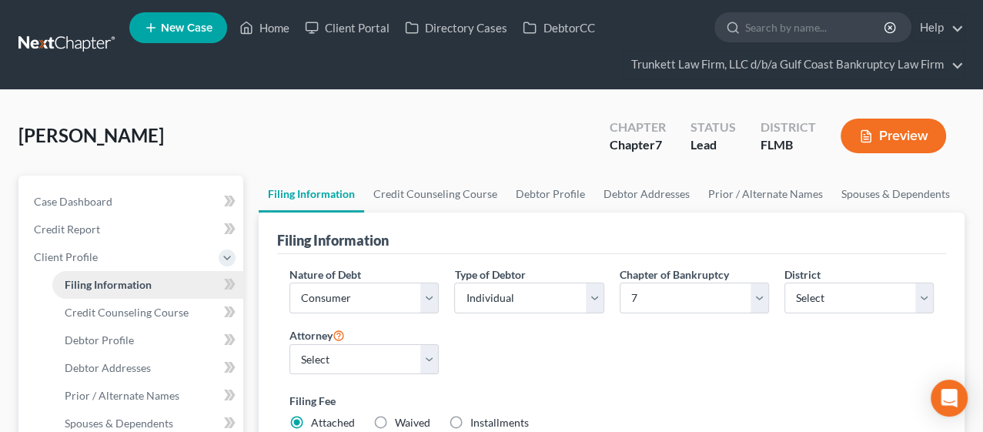
scroll to position [85, 0]
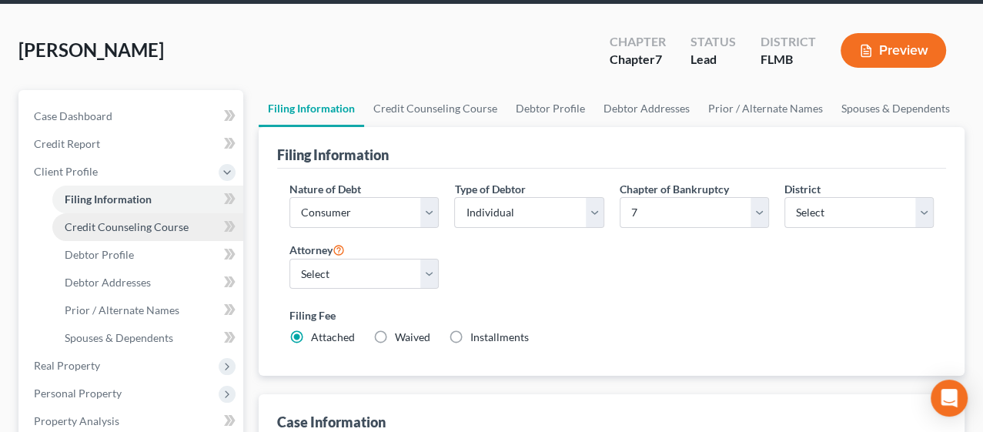
click at [102, 229] on span "Credit Counseling Course" at bounding box center [127, 226] width 124 height 13
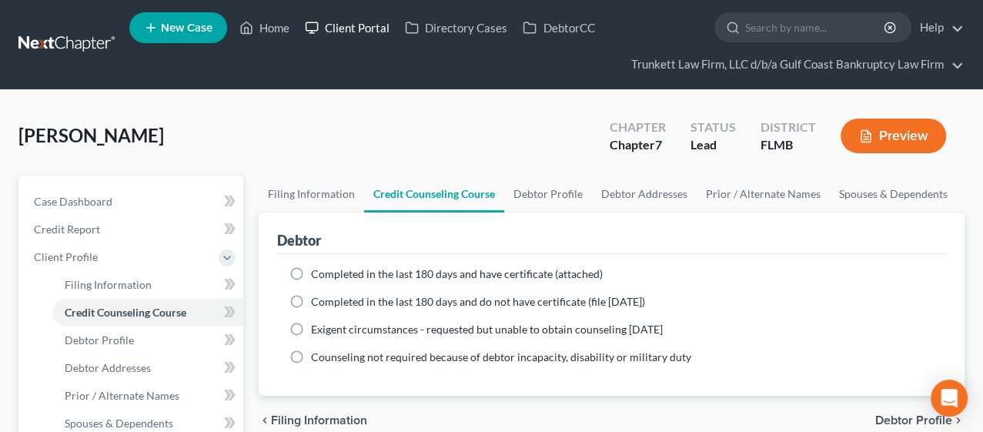
click at [344, 25] on link "Client Portal" at bounding box center [347, 28] width 100 height 28
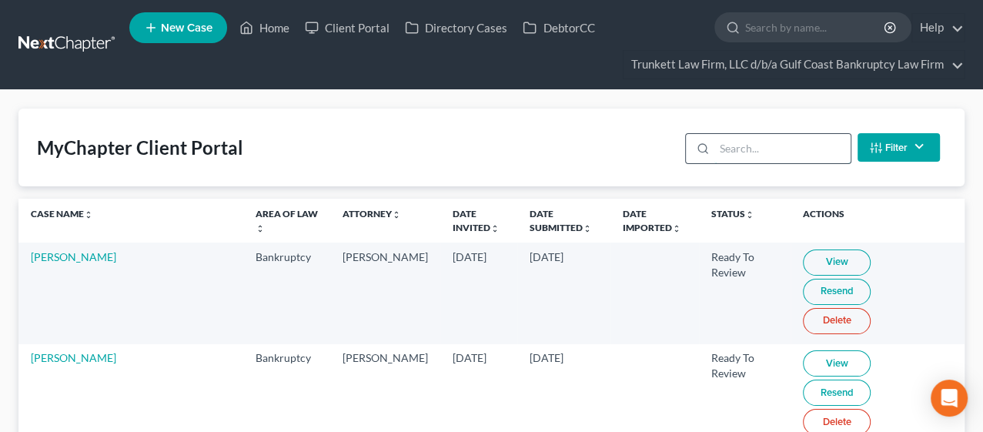
click at [762, 151] on input "search" at bounding box center [782, 148] width 136 height 29
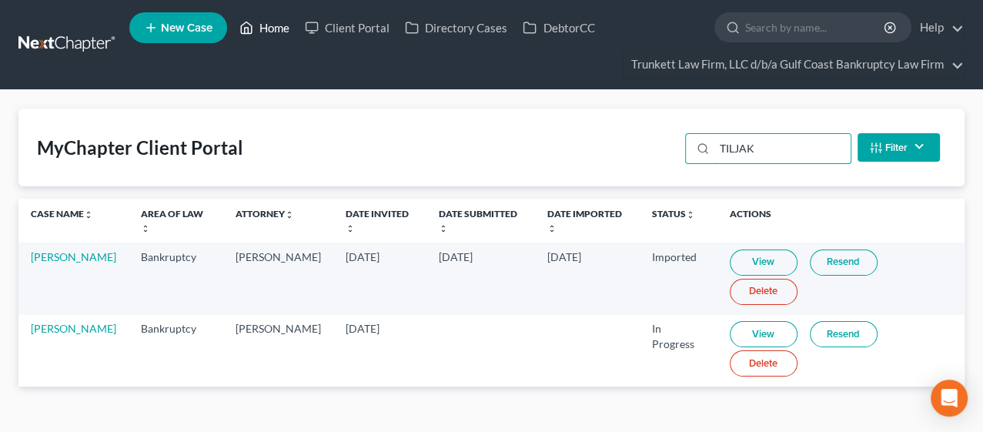
type input "TILJAK"
click at [272, 28] on link "Home" at bounding box center [264, 28] width 65 height 28
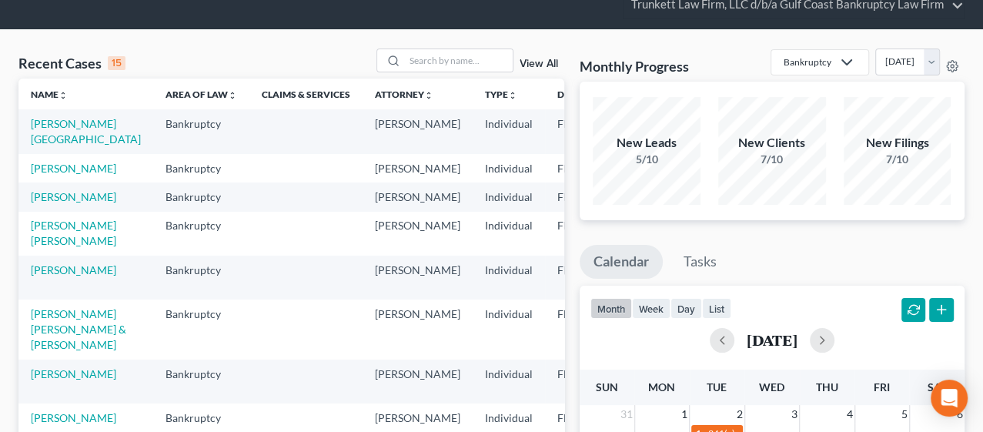
scroll to position [85, 0]
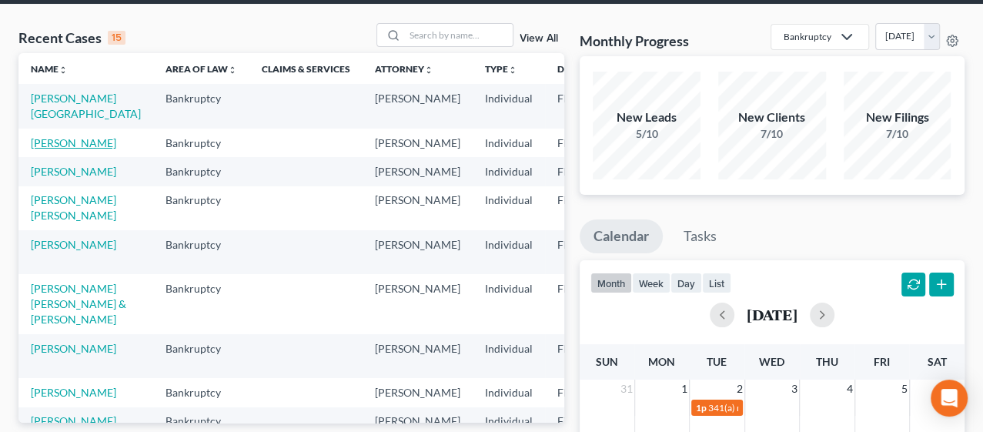
click at [45, 144] on link "[PERSON_NAME]" at bounding box center [73, 142] width 85 height 13
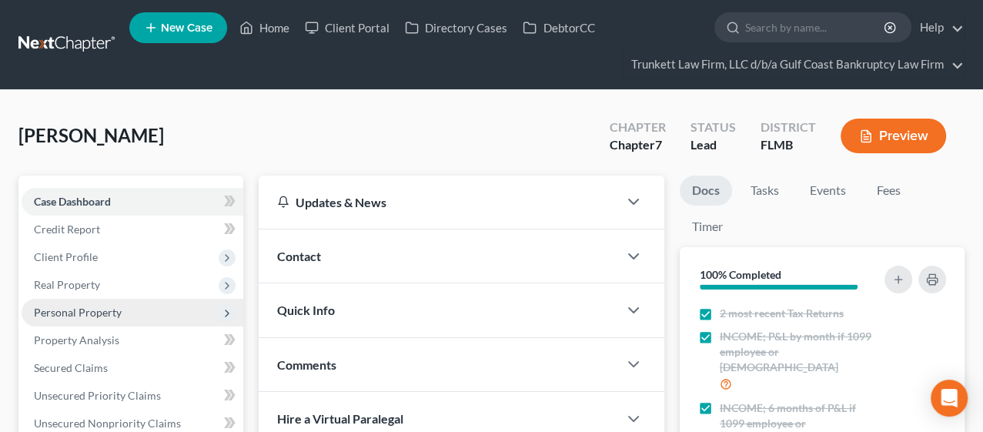
click at [62, 314] on span "Personal Property" at bounding box center [78, 312] width 88 height 13
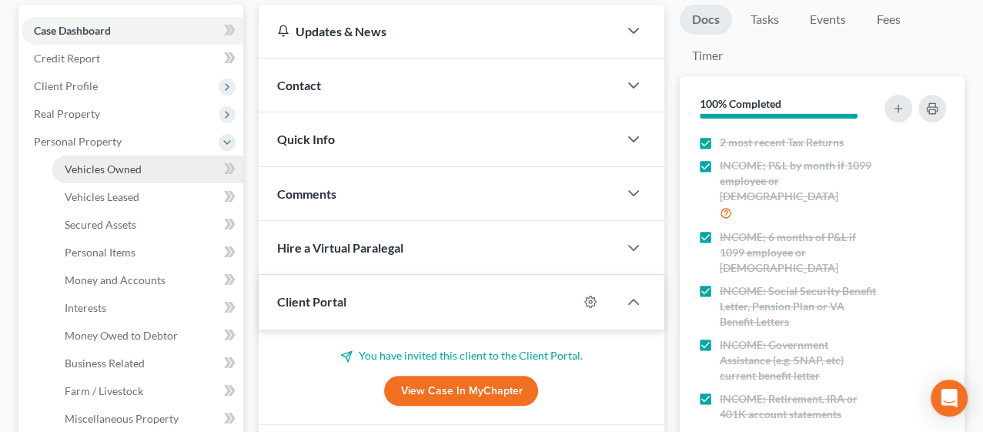
click at [121, 168] on span "Vehicles Owned" at bounding box center [103, 168] width 77 height 13
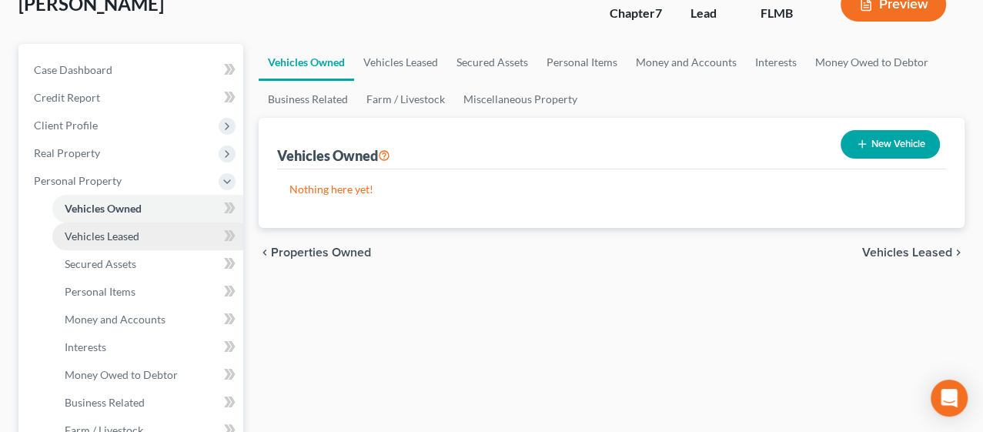
scroll to position [171, 0]
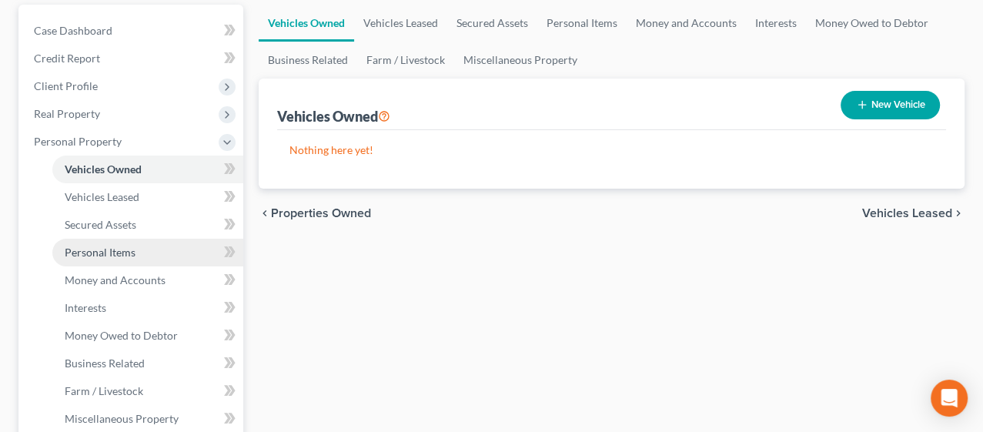
click at [115, 256] on span "Personal Items" at bounding box center [100, 252] width 71 height 13
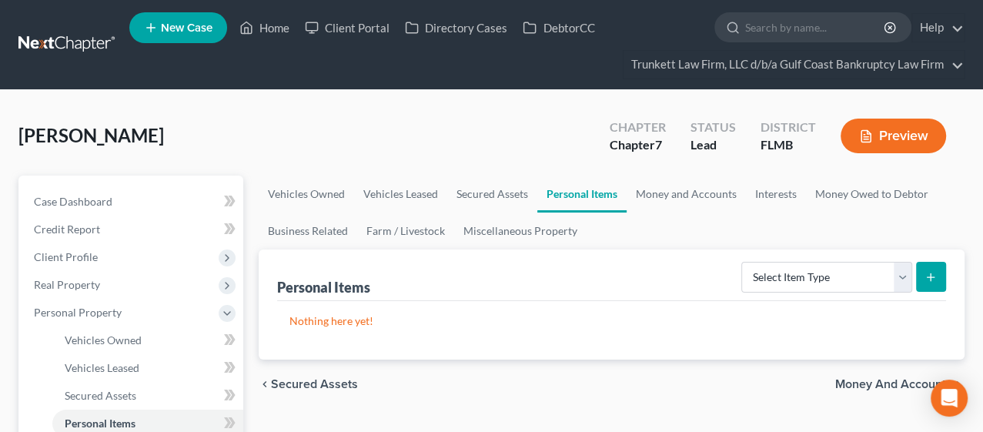
click at [175, 31] on span "New Case" at bounding box center [187, 28] width 52 height 12
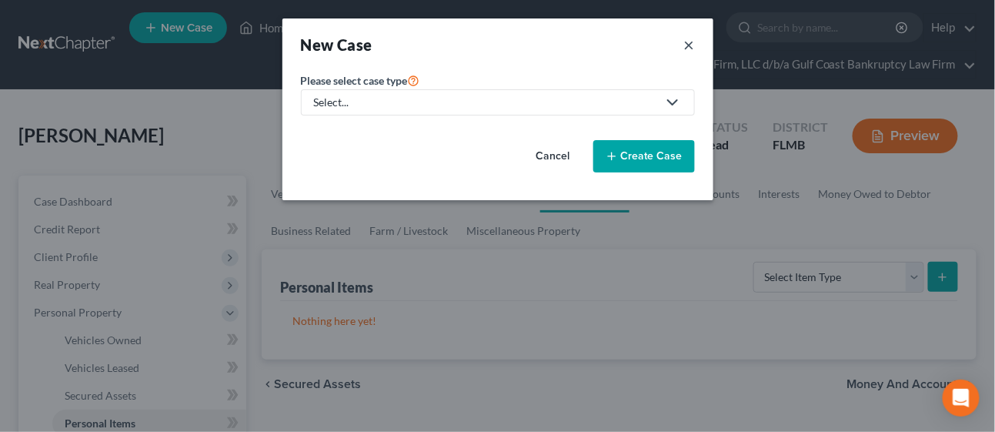
click at [686, 34] on button "×" at bounding box center [689, 45] width 11 height 22
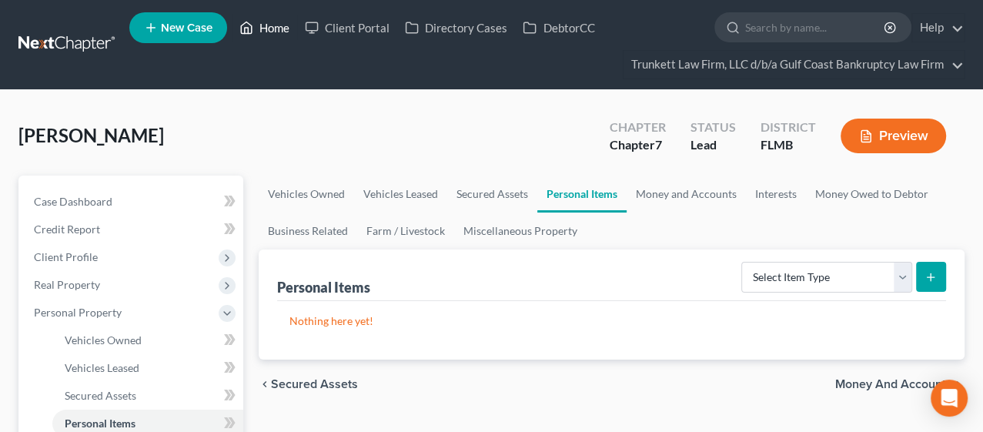
click at [286, 20] on link "Home" at bounding box center [264, 28] width 65 height 28
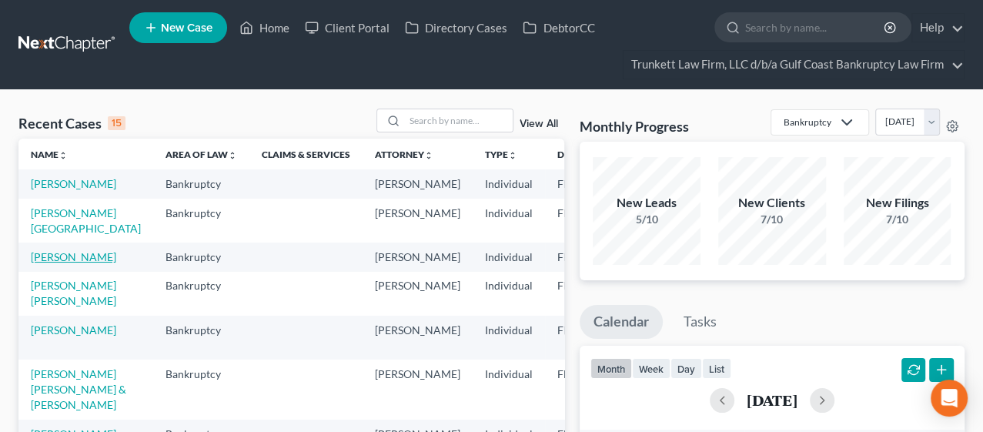
click at [39, 263] on link "[PERSON_NAME]" at bounding box center [73, 256] width 85 height 13
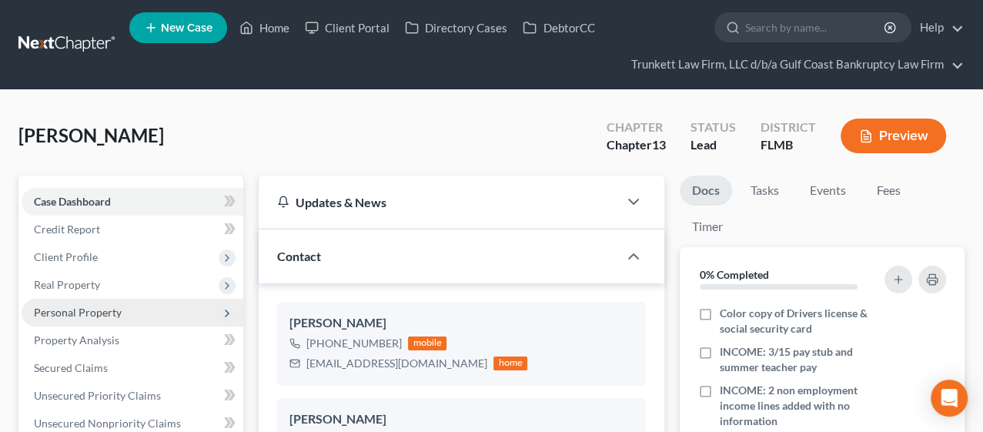
click at [89, 306] on span "Personal Property" at bounding box center [78, 312] width 88 height 13
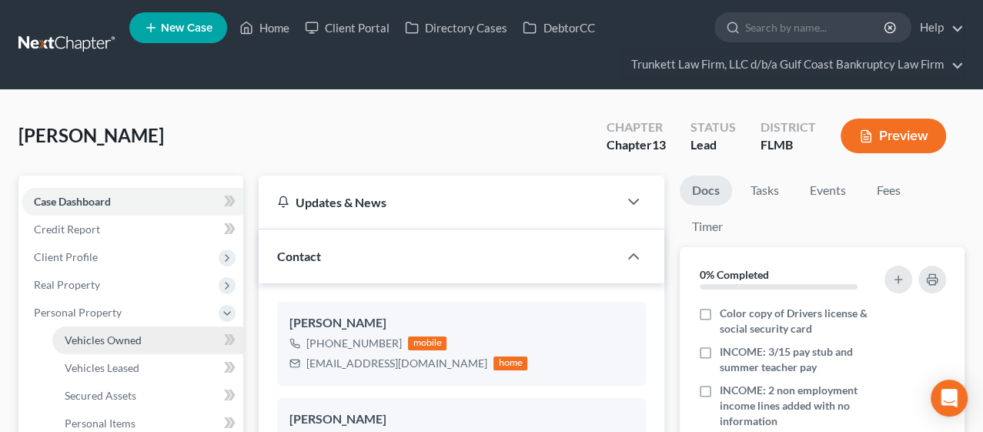
click at [89, 336] on span "Vehicles Owned" at bounding box center [103, 339] width 77 height 13
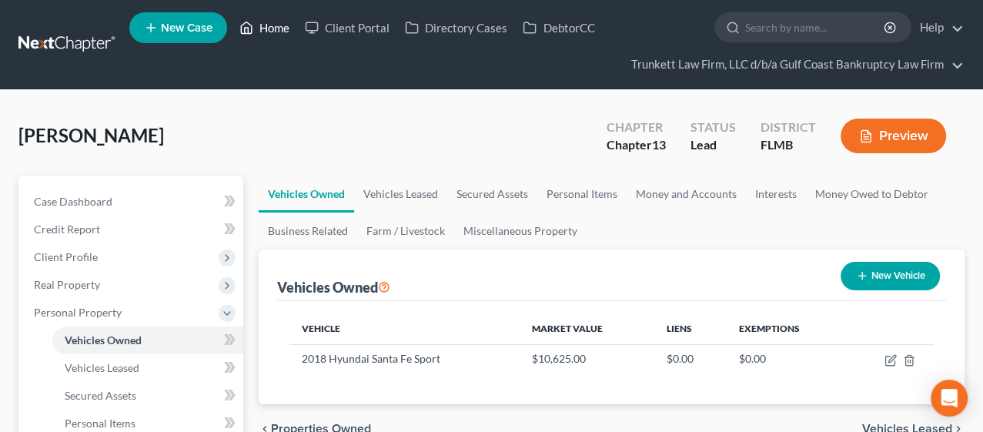
click at [269, 31] on link "Home" at bounding box center [264, 28] width 65 height 28
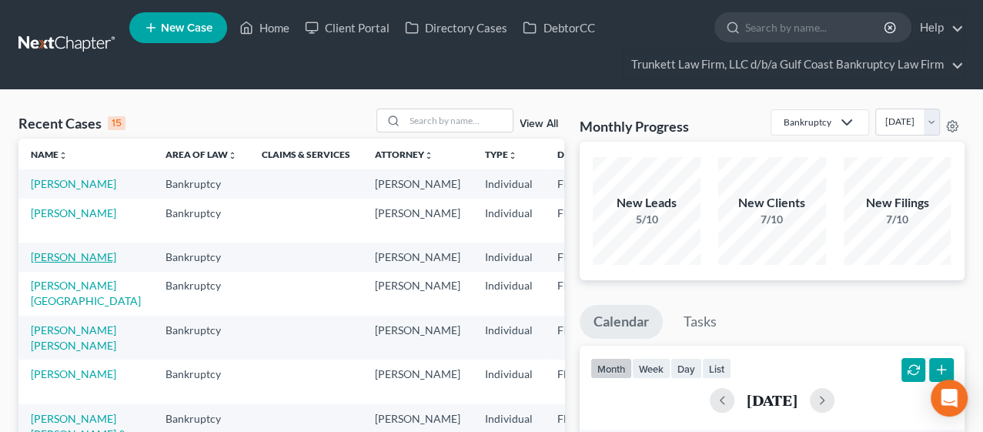
click at [55, 263] on link "[PERSON_NAME]" at bounding box center [73, 256] width 85 height 13
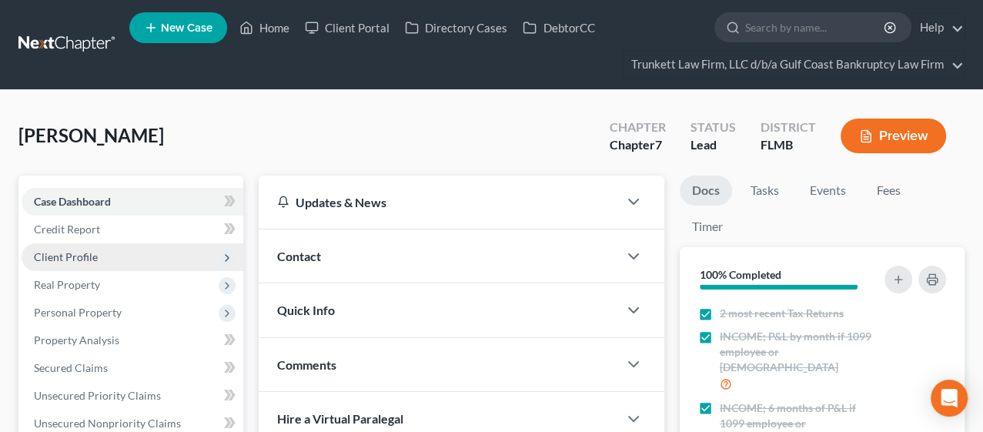
click at [68, 257] on span "Client Profile" at bounding box center [66, 256] width 64 height 13
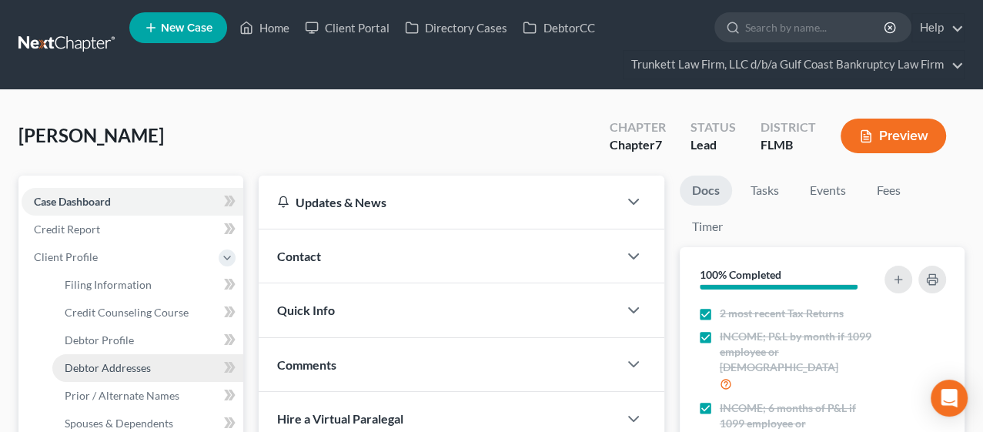
click at [108, 362] on span "Debtor Addresses" at bounding box center [108, 367] width 86 height 13
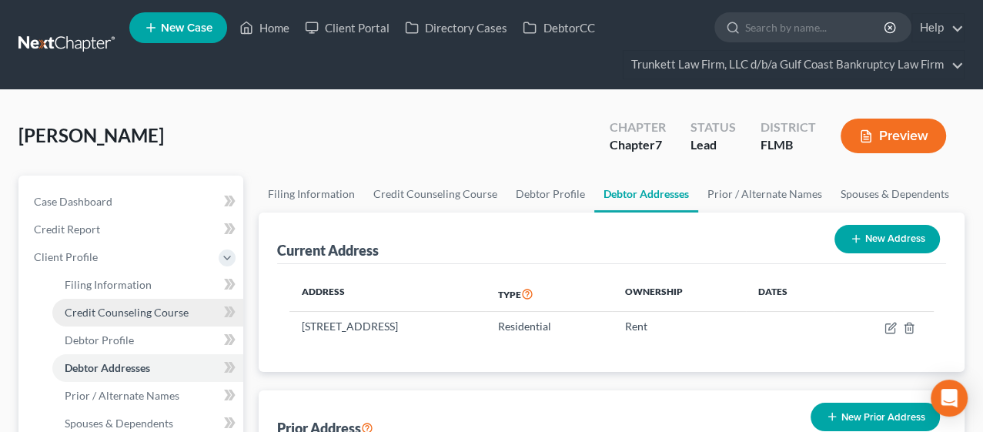
scroll to position [85, 0]
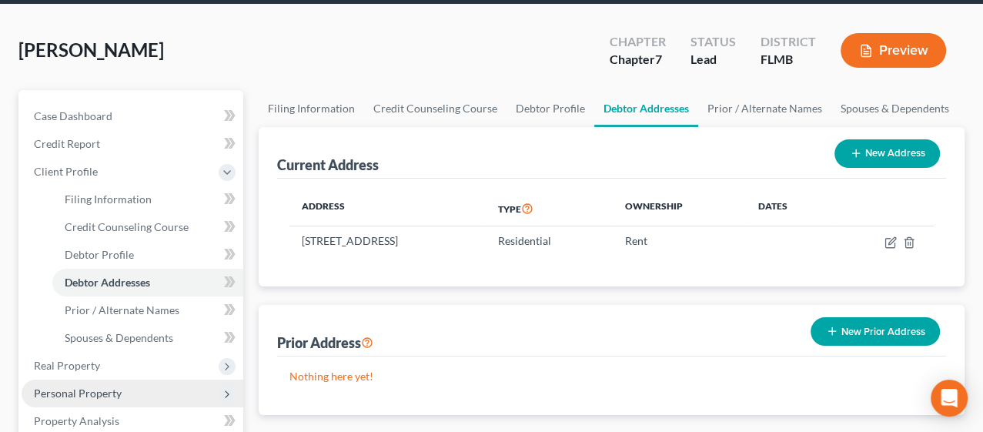
click at [82, 389] on span "Personal Property" at bounding box center [78, 392] width 88 height 13
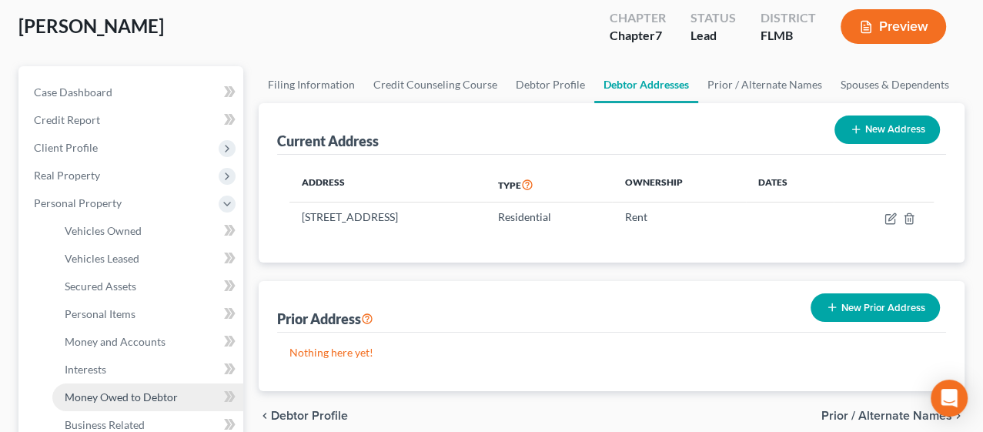
scroll to position [171, 0]
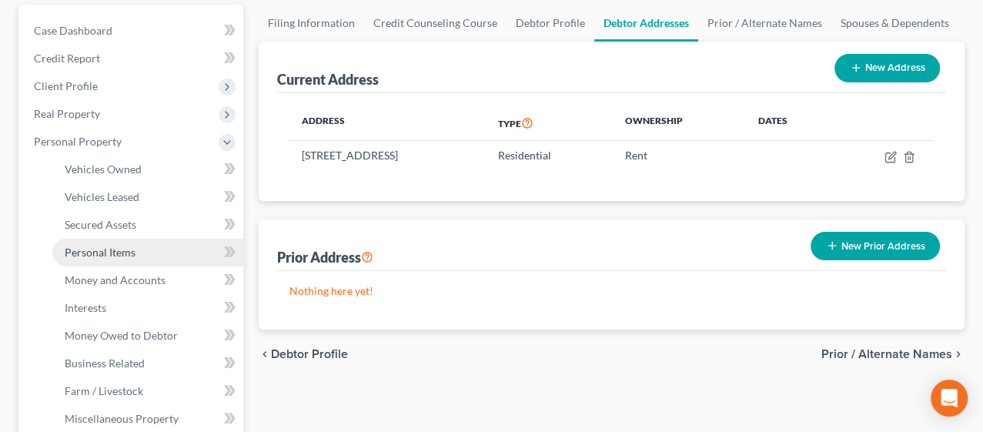
click at [105, 249] on span "Personal Items" at bounding box center [100, 252] width 71 height 13
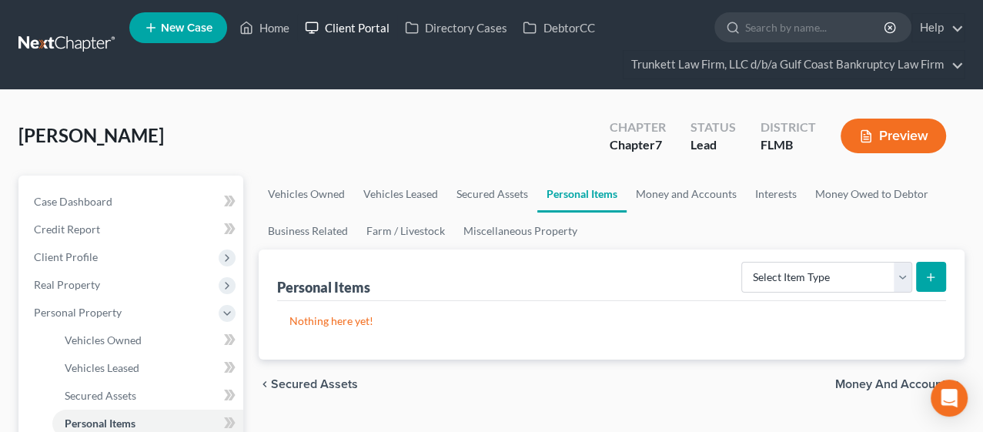
drag, startPoint x: 346, startPoint y: 18, endPoint x: 392, endPoint y: 35, distance: 48.2
click at [346, 18] on link "Client Portal" at bounding box center [347, 28] width 100 height 28
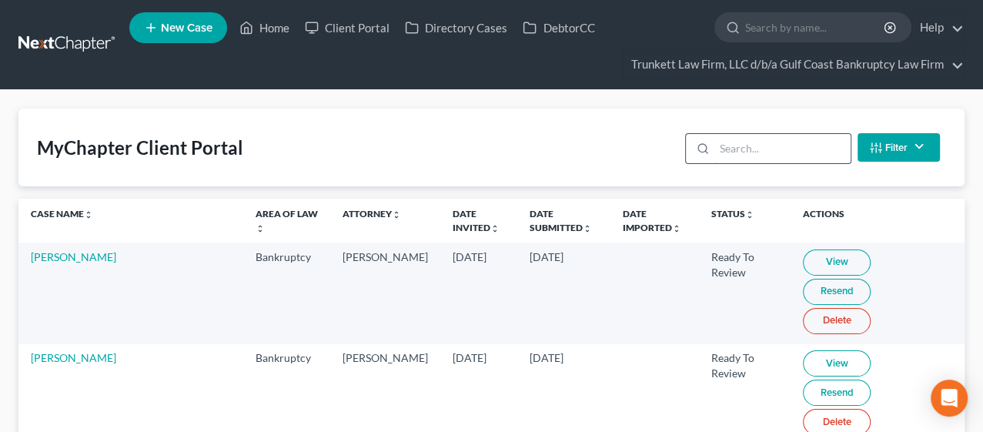
click at [736, 147] on input "search" at bounding box center [782, 148] width 136 height 29
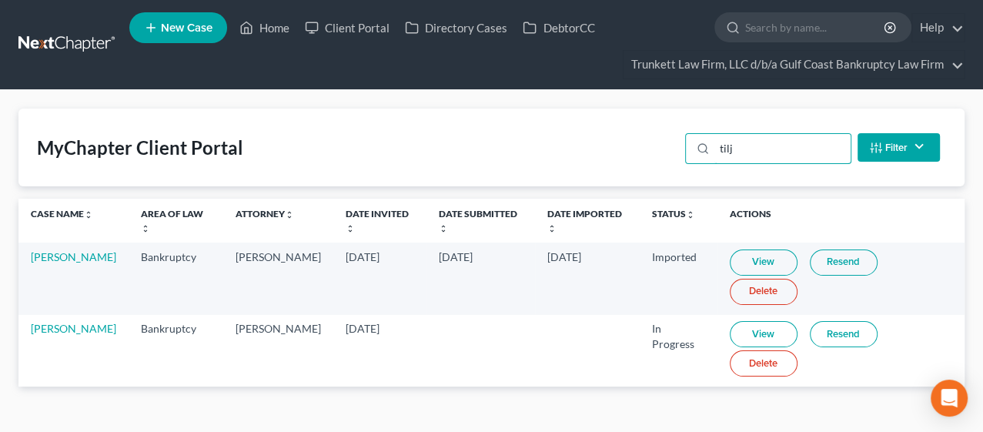
type input "tilj"
click at [825, 335] on link "Resend" at bounding box center [844, 334] width 68 height 26
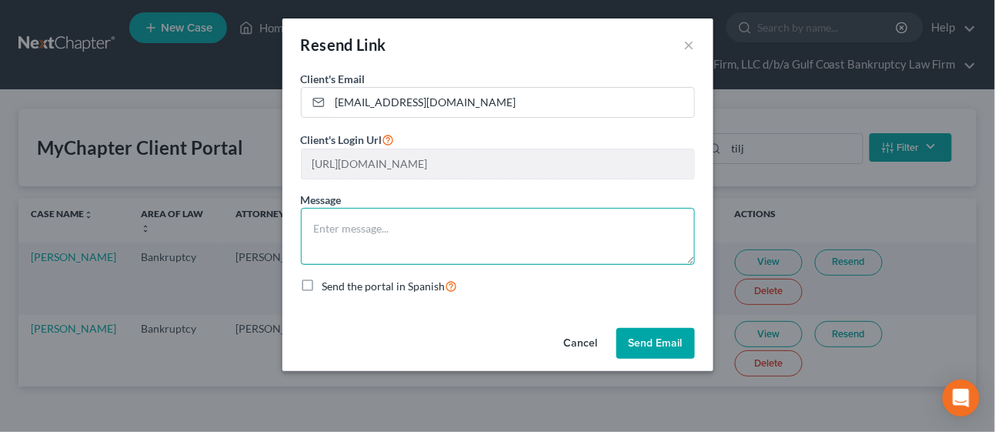
click at [413, 231] on textarea at bounding box center [498, 236] width 394 height 57
type textarea "Here is another link so you can upload documents! Thank you - [PERSON_NAME]"
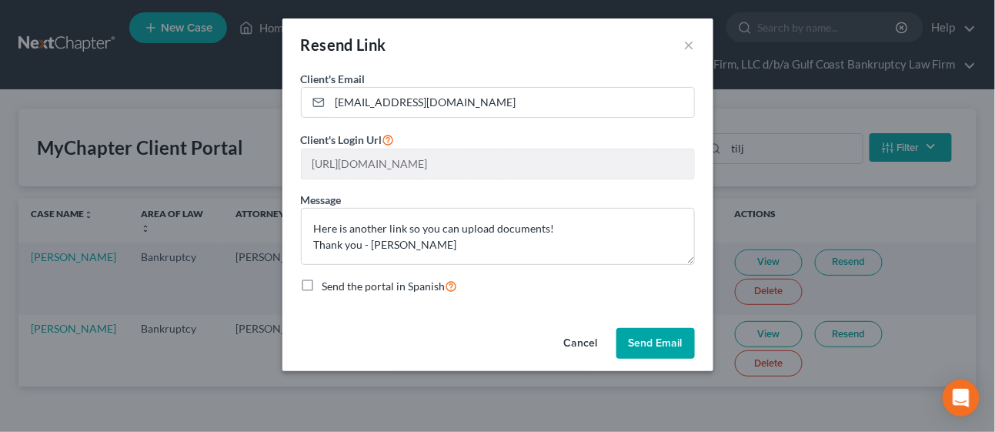
click at [673, 345] on button "Send Email" at bounding box center [655, 343] width 79 height 31
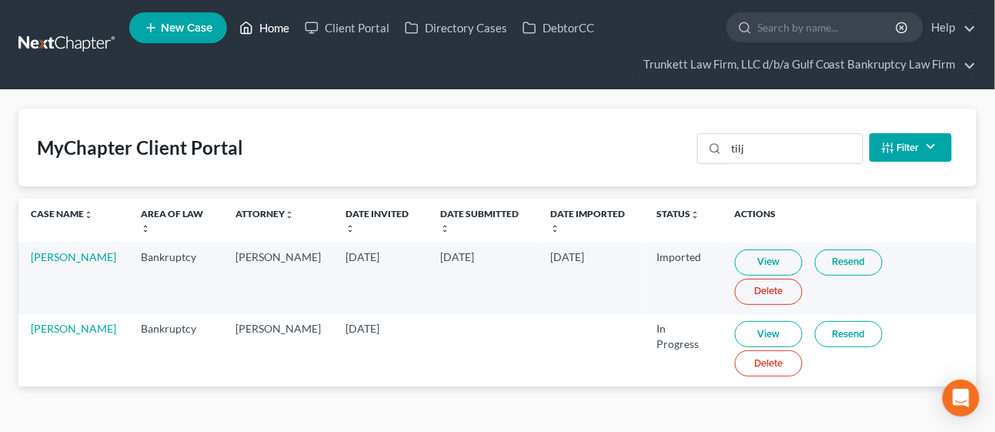
click at [266, 30] on link "Home" at bounding box center [264, 28] width 65 height 28
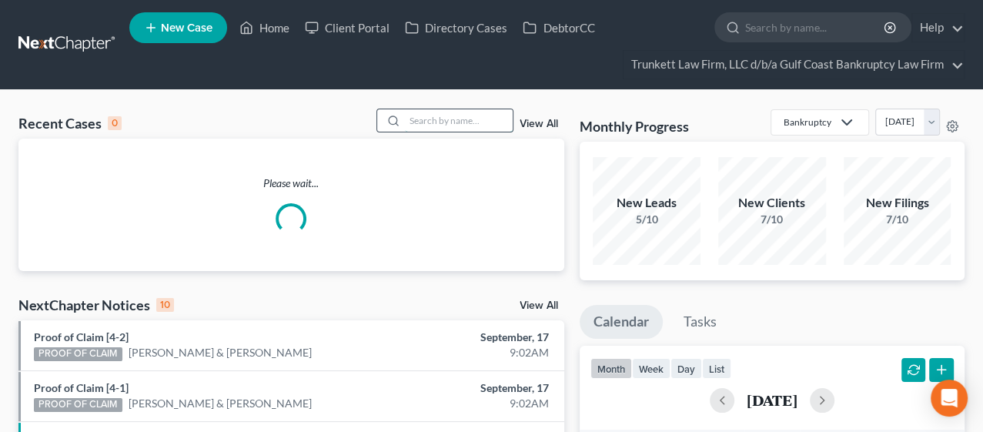
click at [454, 116] on input "search" at bounding box center [459, 120] width 108 height 22
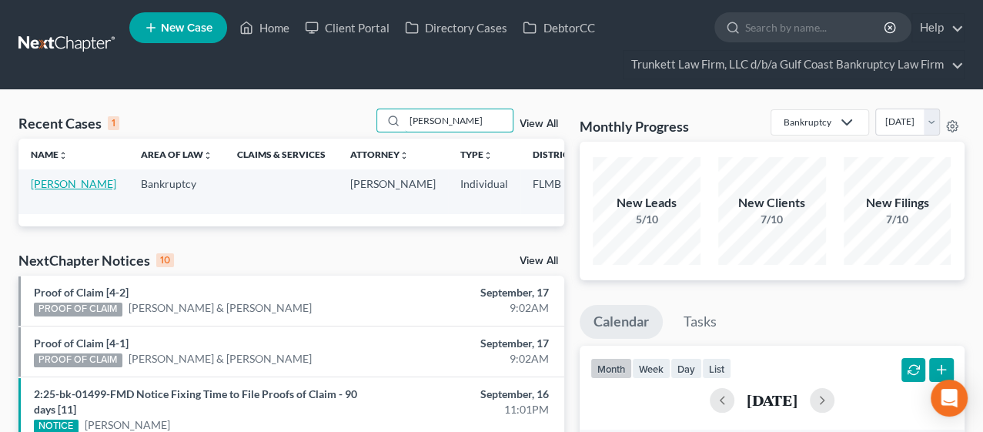
type input "[PERSON_NAME]"
click at [47, 190] on link "[PERSON_NAME]" at bounding box center [73, 183] width 85 height 13
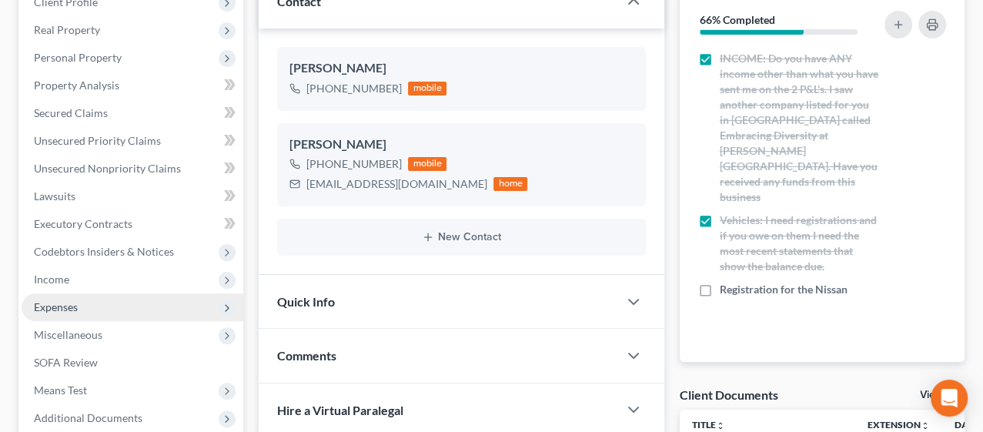
scroll to position [256, 0]
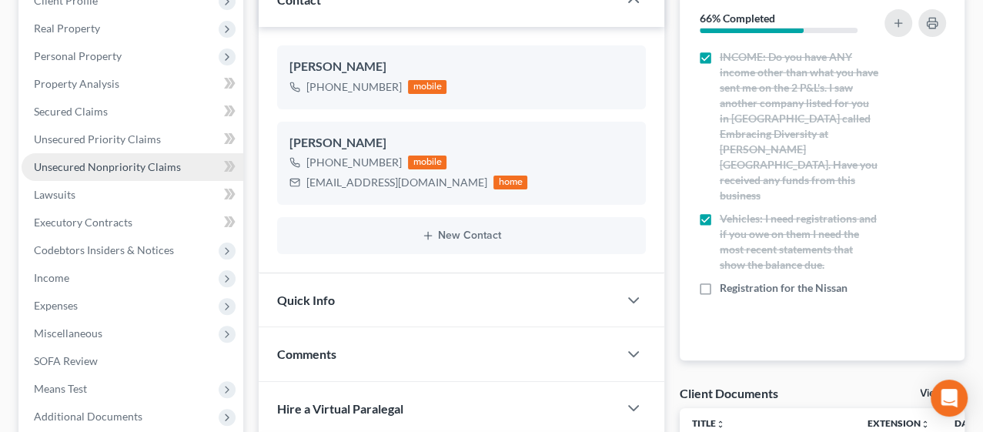
click at [135, 173] on link "Unsecured Nonpriority Claims" at bounding box center [133, 167] width 222 height 28
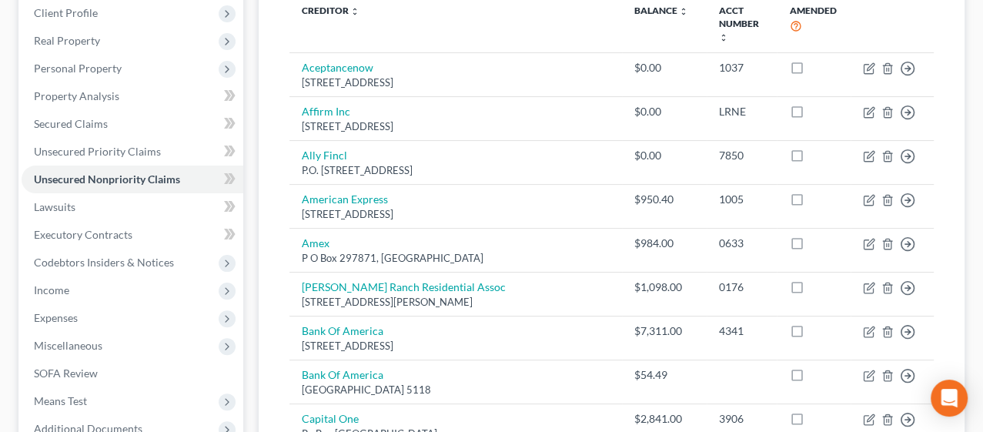
scroll to position [342, 0]
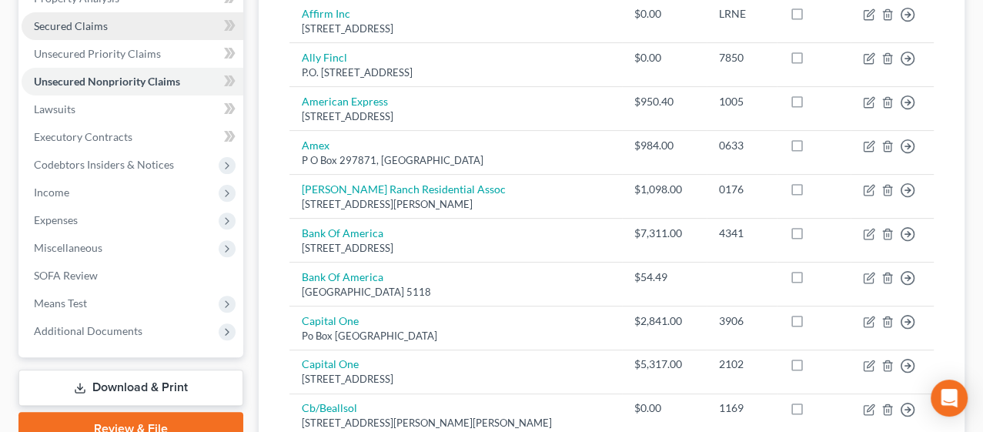
click at [121, 35] on link "Secured Claims" at bounding box center [133, 26] width 222 height 28
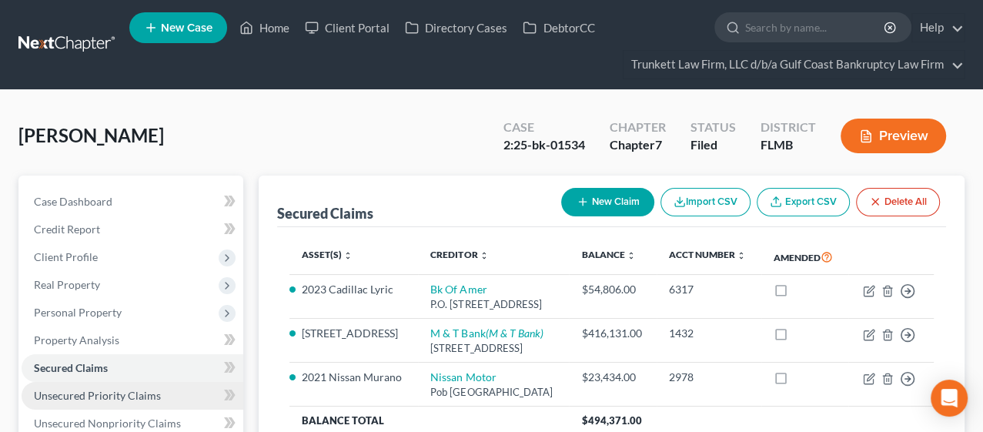
click at [79, 389] on span "Unsecured Priority Claims" at bounding box center [97, 395] width 127 height 13
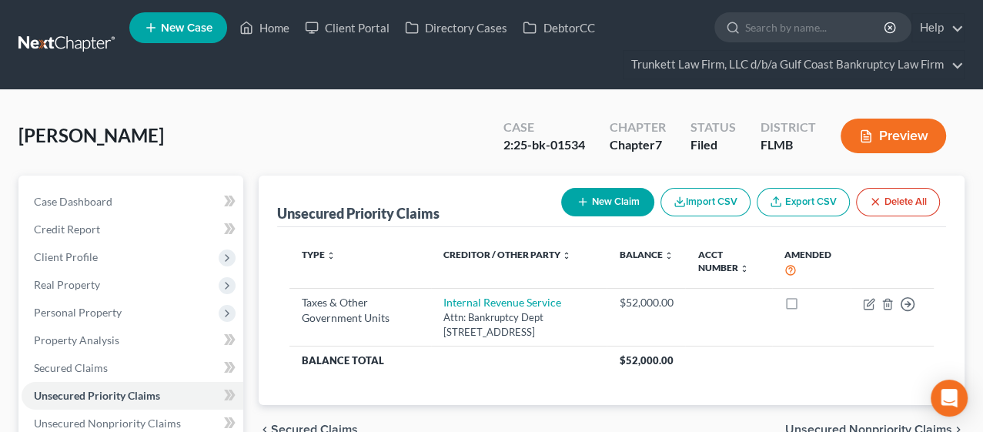
scroll to position [85, 0]
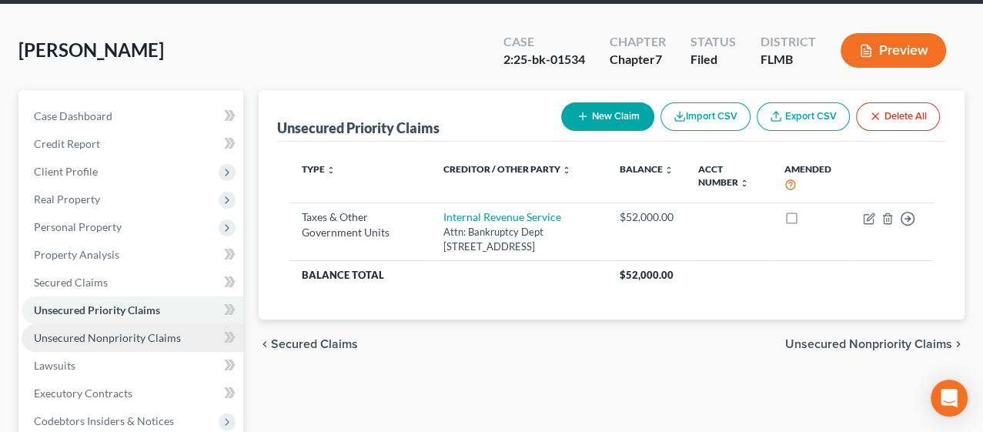
click at [140, 340] on span "Unsecured Nonpriority Claims" at bounding box center [107, 337] width 147 height 13
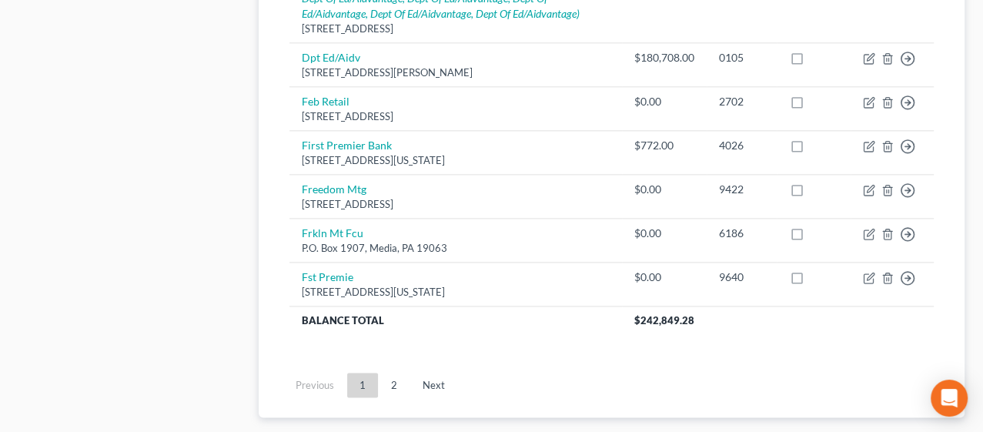
scroll to position [1366, 0]
click at [396, 378] on link "2" at bounding box center [394, 386] width 31 height 25
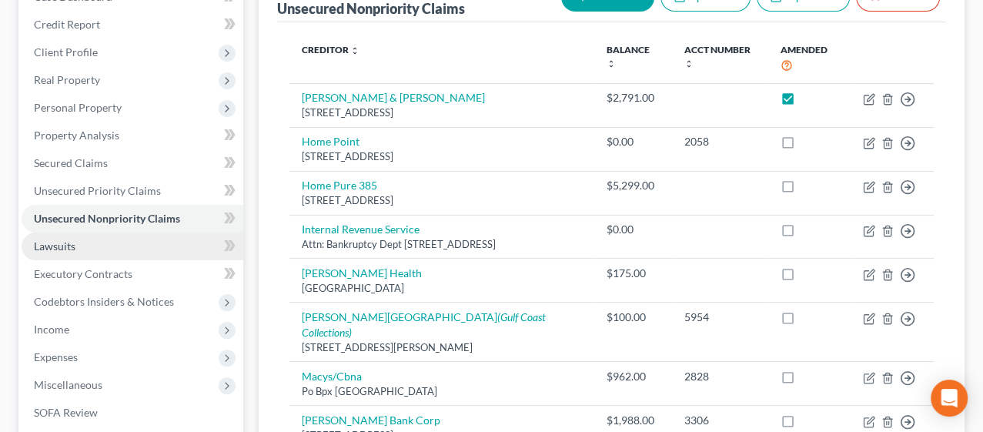
scroll to position [292, 0]
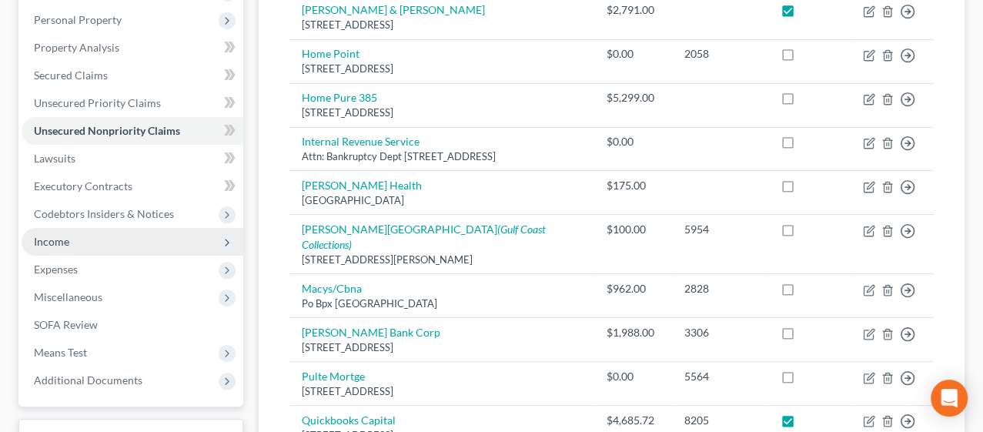
click at [93, 239] on span "Income" at bounding box center [133, 242] width 222 height 28
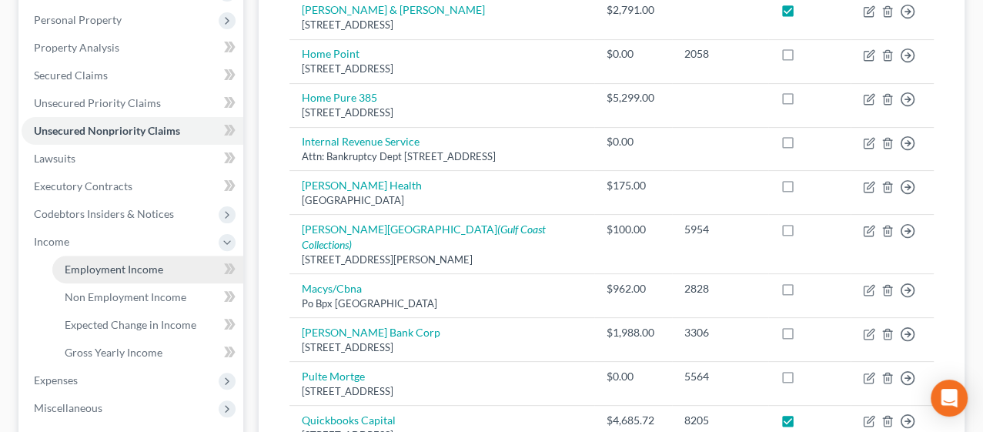
click at [135, 262] on span "Employment Income" at bounding box center [114, 268] width 99 height 13
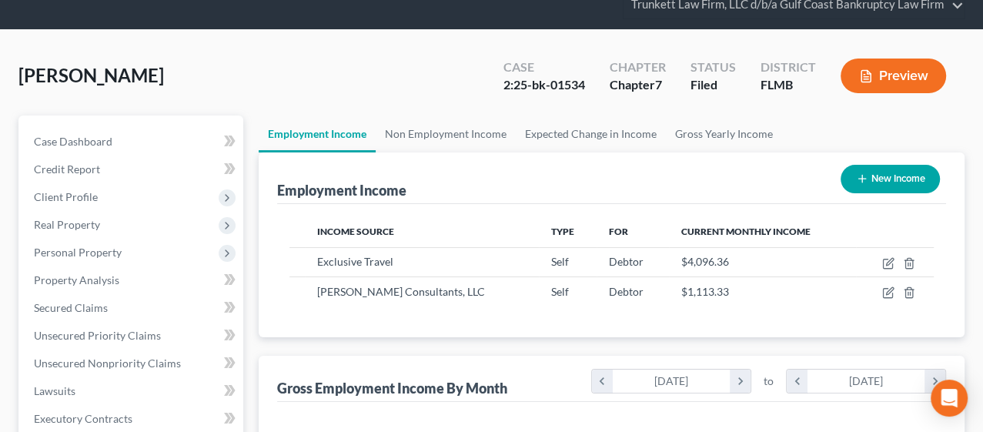
scroll to position [85, 0]
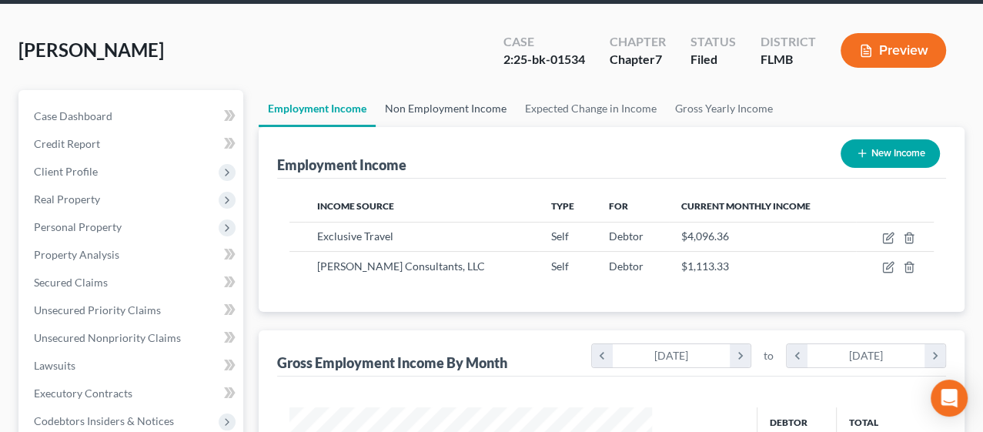
click at [419, 105] on link "Non Employment Income" at bounding box center [446, 108] width 140 height 37
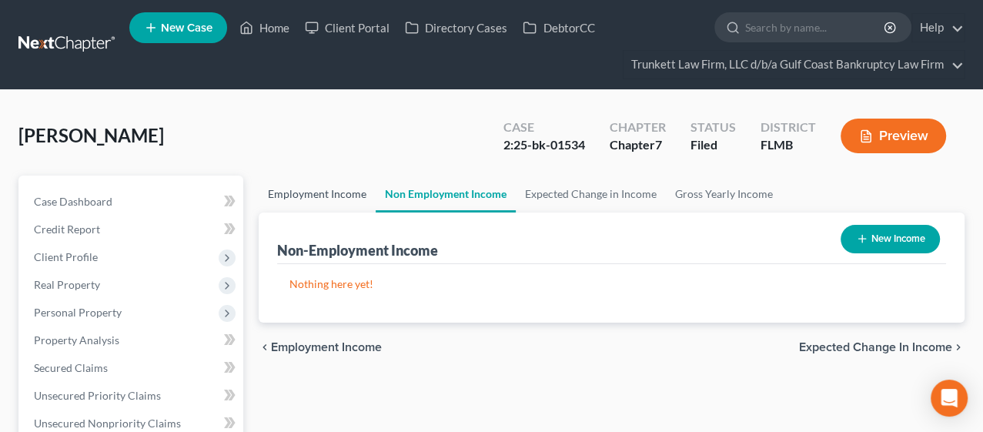
click at [332, 188] on link "Employment Income" at bounding box center [317, 193] width 117 height 37
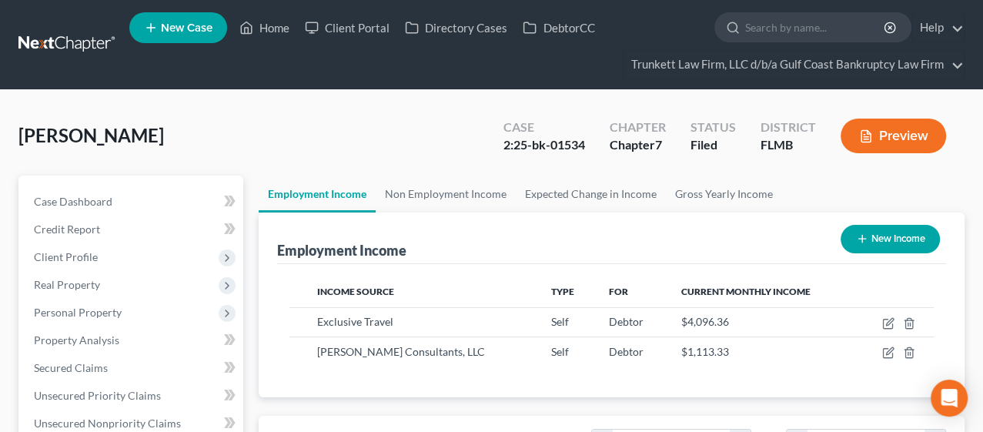
scroll to position [274, 393]
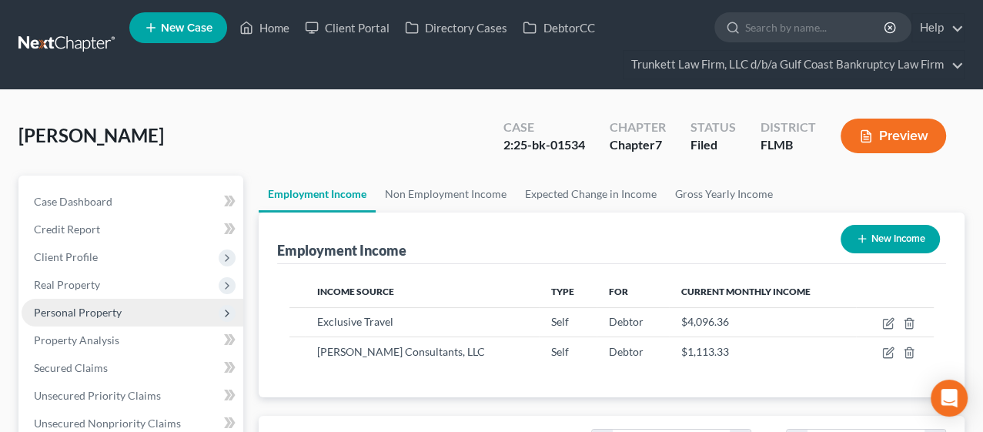
click at [99, 309] on span "Personal Property" at bounding box center [78, 312] width 88 height 13
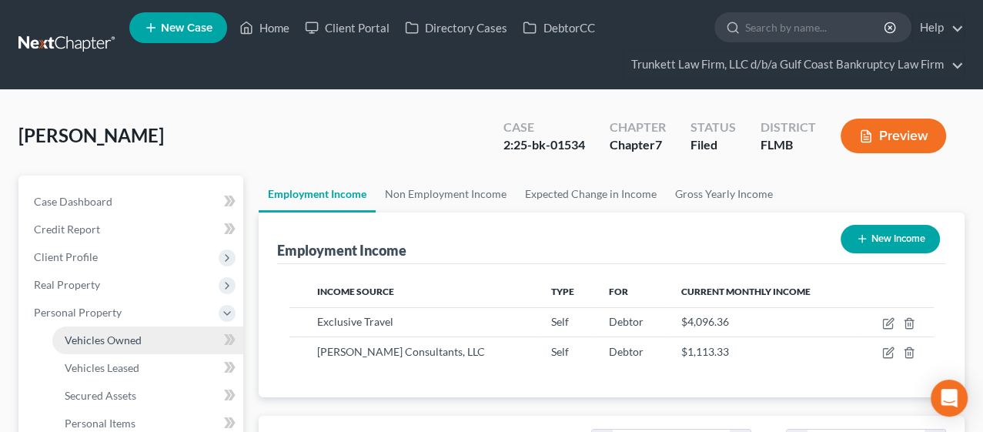
click at [103, 333] on span "Vehicles Owned" at bounding box center [103, 339] width 77 height 13
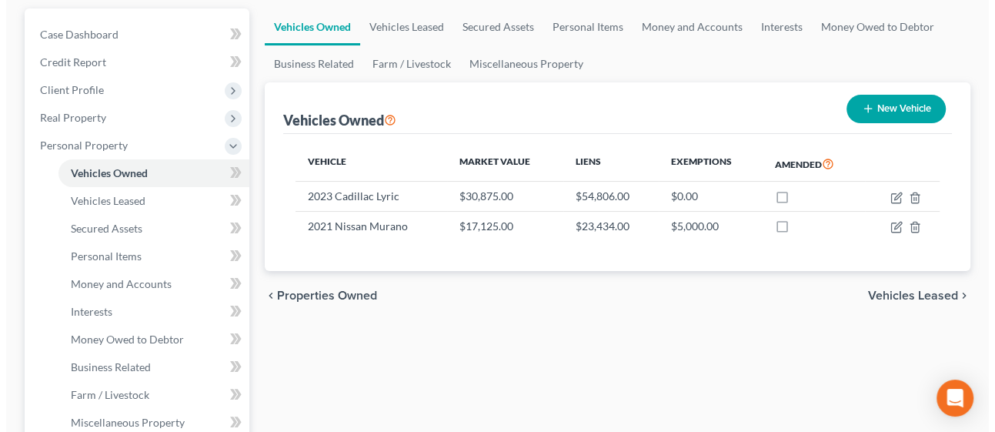
scroll to position [171, 0]
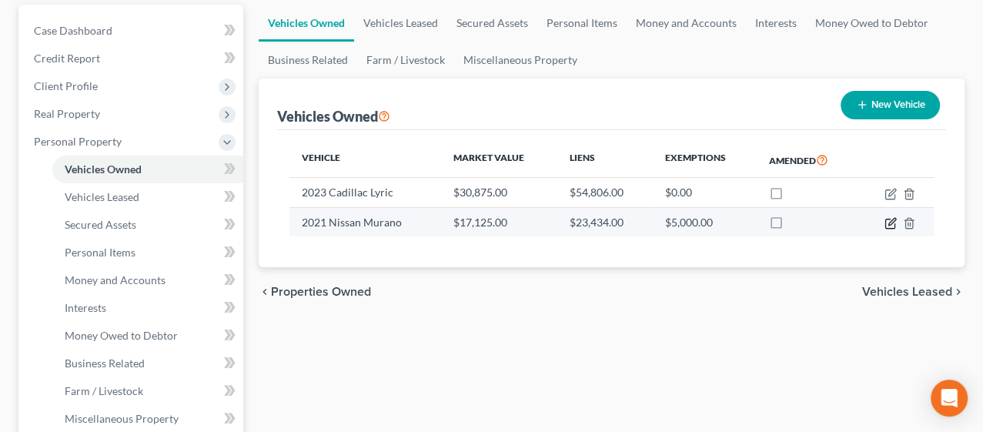
click at [889, 222] on icon "button" at bounding box center [890, 223] width 12 height 12
click at [889, 222] on body "Home New Case Client Portal Directory Cases DebtorCC Trunkett Law Firm, LLC d/b…" at bounding box center [491, 390] width 983 height 1123
select select "0"
select select "5"
select select "2"
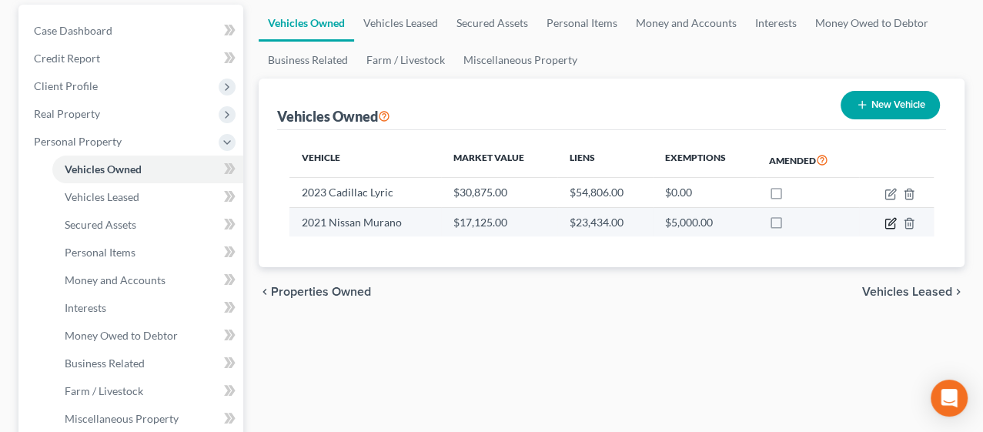
select select "0"
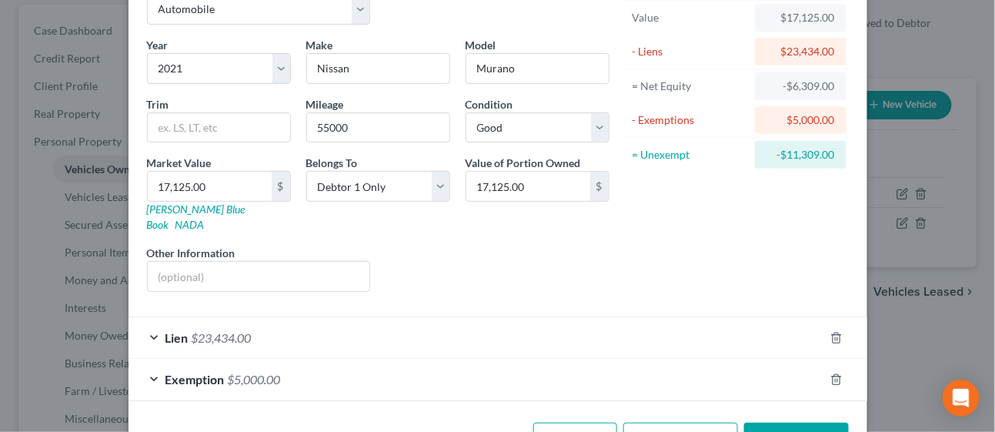
scroll to position [126, 0]
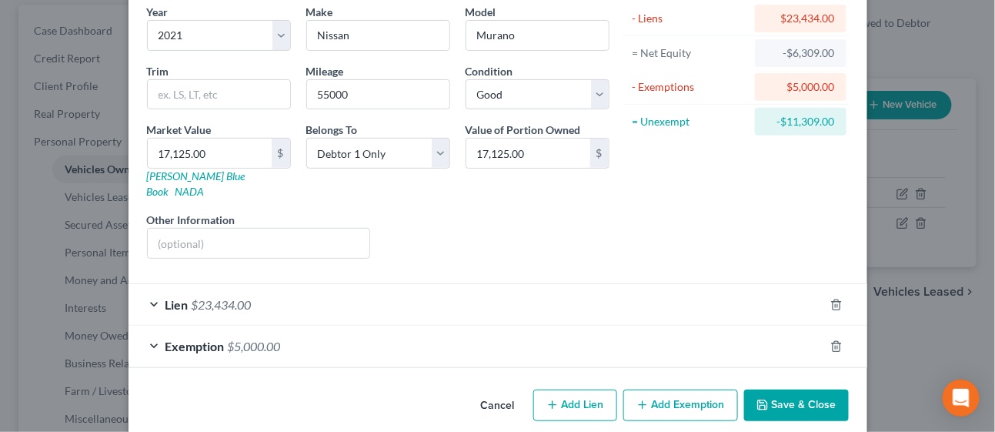
click at [350, 297] on div "Lien $23,434.00" at bounding box center [477, 304] width 696 height 41
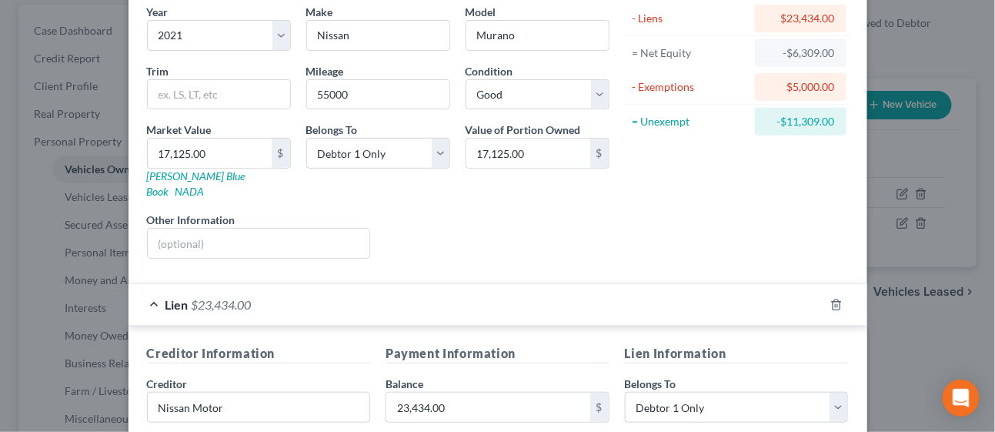
click at [351, 289] on div "Lien $23,434.00" at bounding box center [477, 304] width 696 height 41
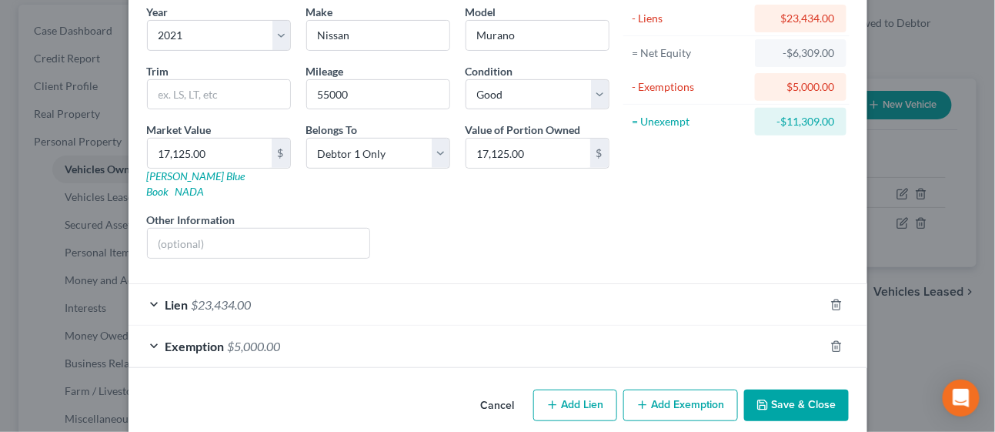
click at [775, 389] on button "Save & Close" at bounding box center [796, 405] width 105 height 32
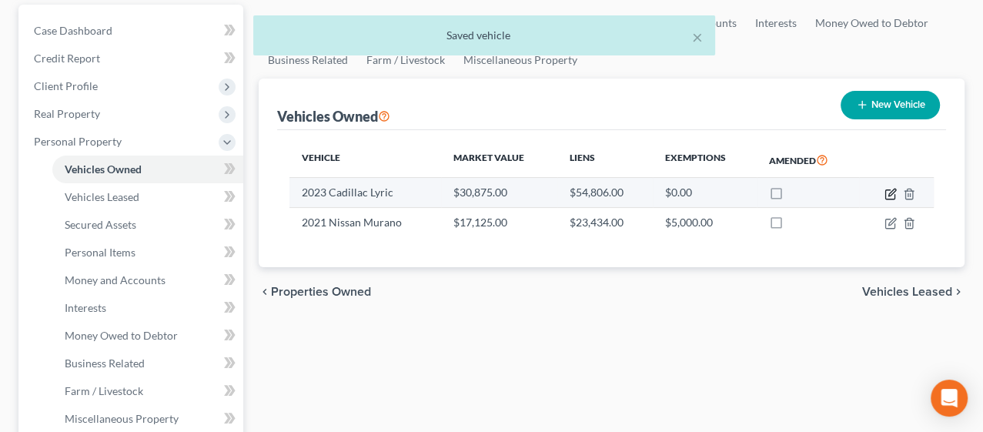
click at [886, 194] on icon "button" at bounding box center [890, 194] width 12 height 12
select select "0"
select select "3"
select select "1"
select select "0"
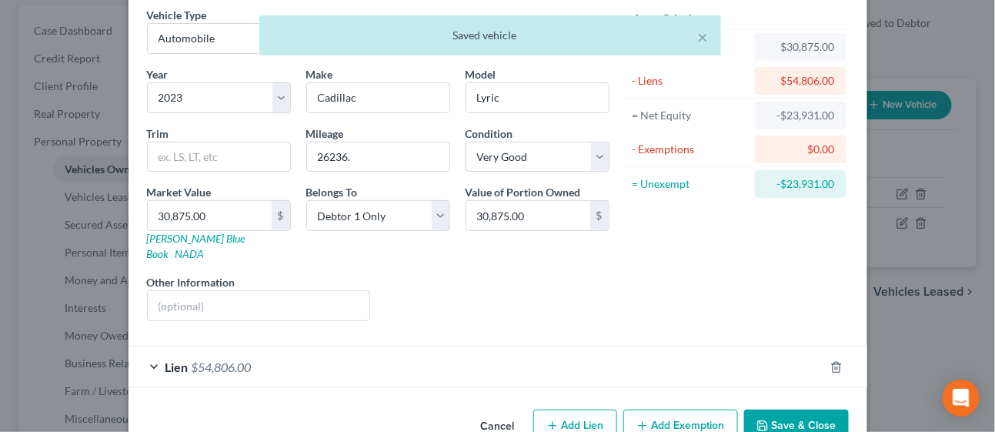
scroll to position [85, 0]
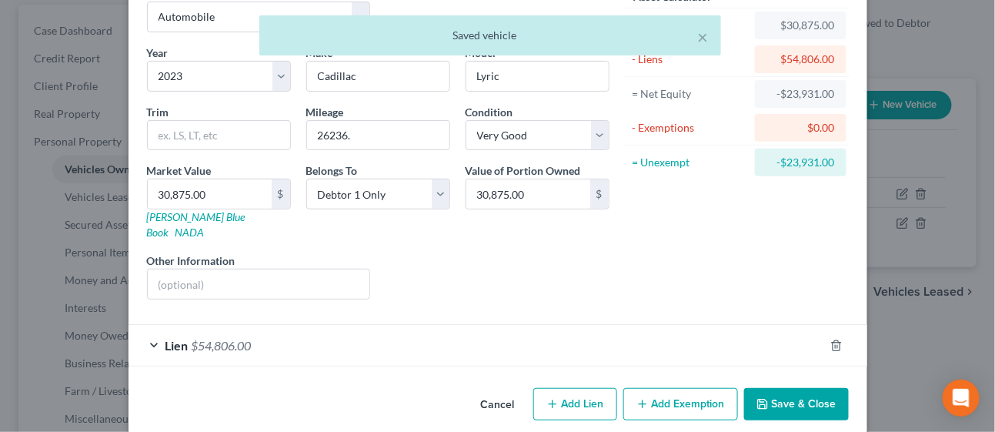
click at [308, 325] on div "Lien $54,806.00" at bounding box center [477, 345] width 696 height 41
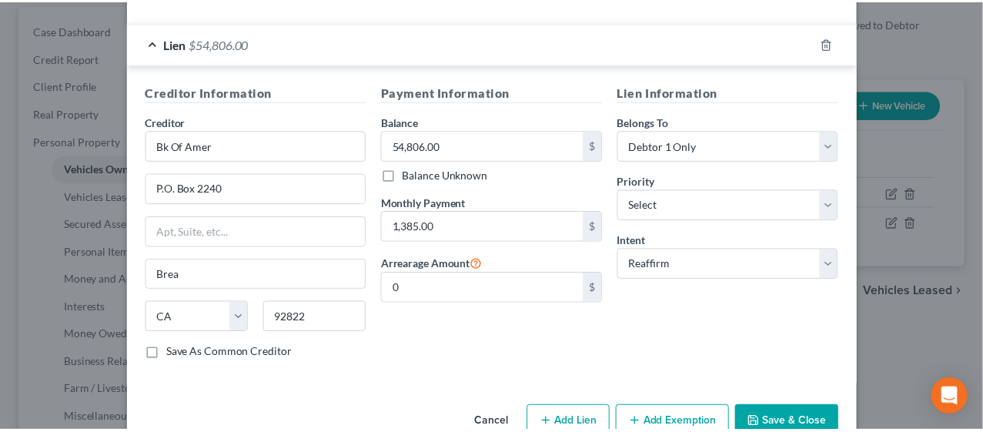
scroll to position [403, 0]
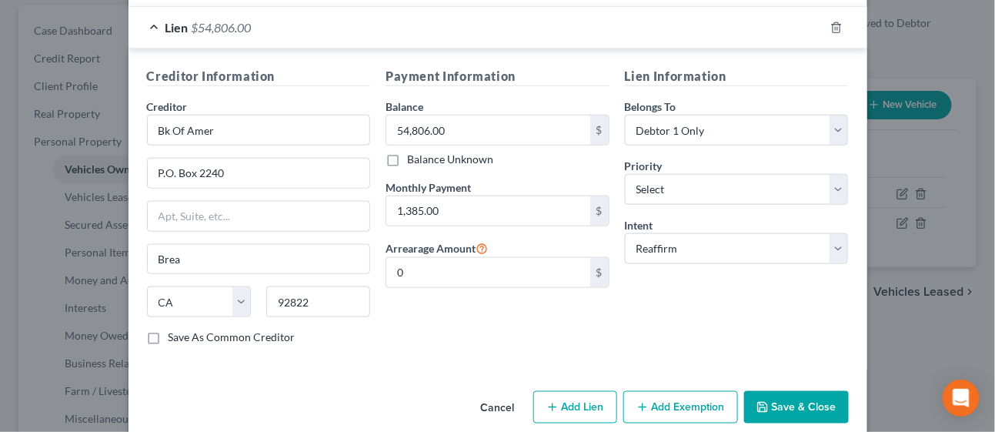
click at [777, 391] on button "Save & Close" at bounding box center [796, 407] width 105 height 32
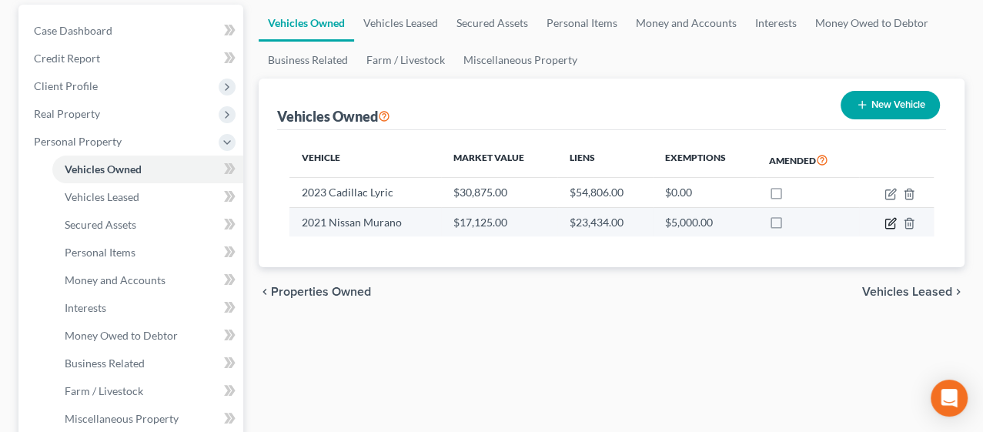
click at [890, 222] on icon "button" at bounding box center [890, 223] width 12 height 12
select select "0"
select select "5"
select select "2"
select select "0"
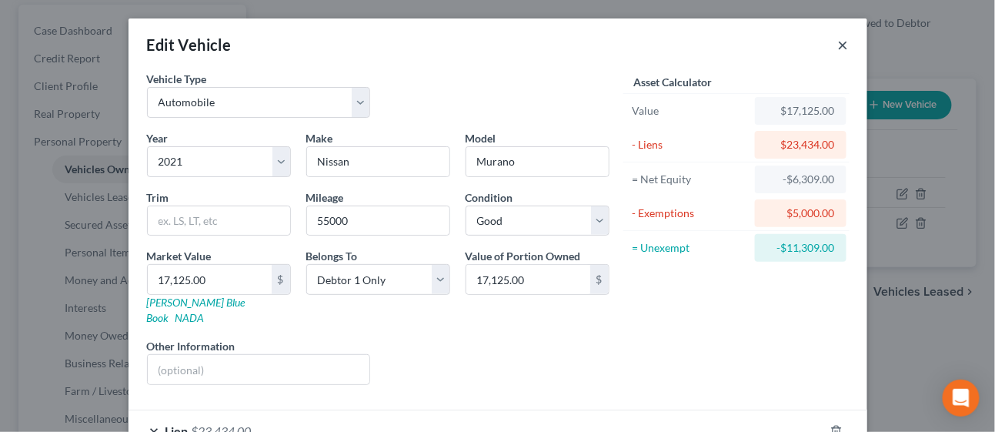
click at [840, 47] on button "×" at bounding box center [843, 44] width 11 height 18
